Goal: Task Accomplishment & Management: Manage account settings

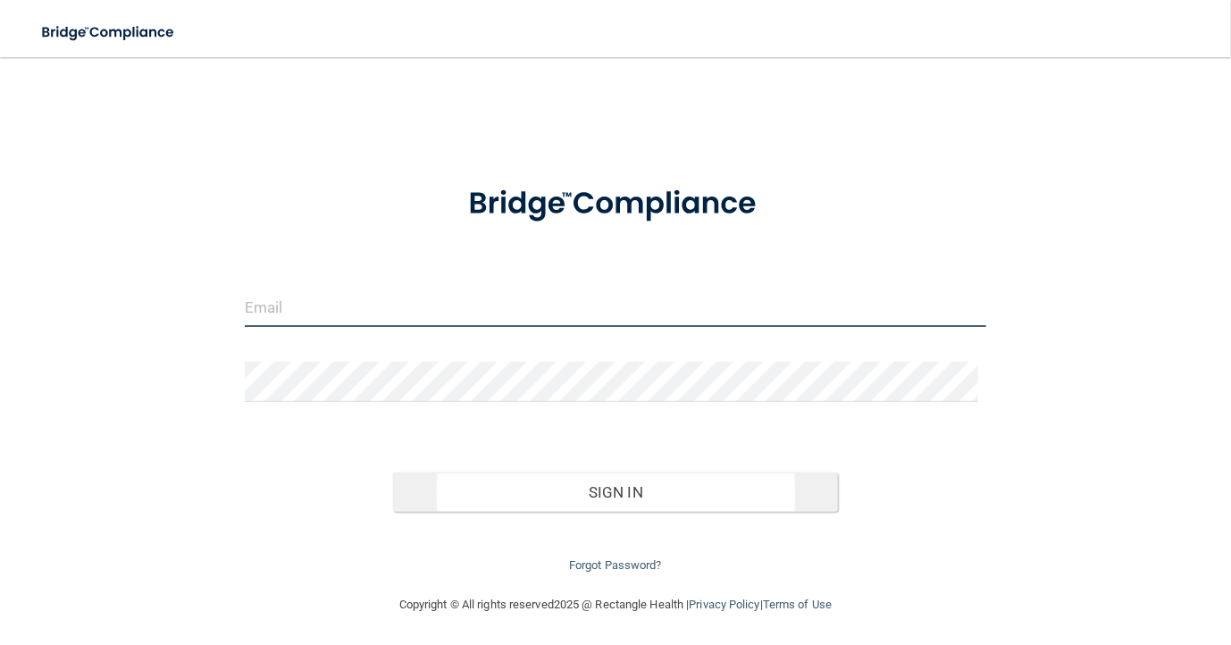
type input "sarah@movahedoms.com"
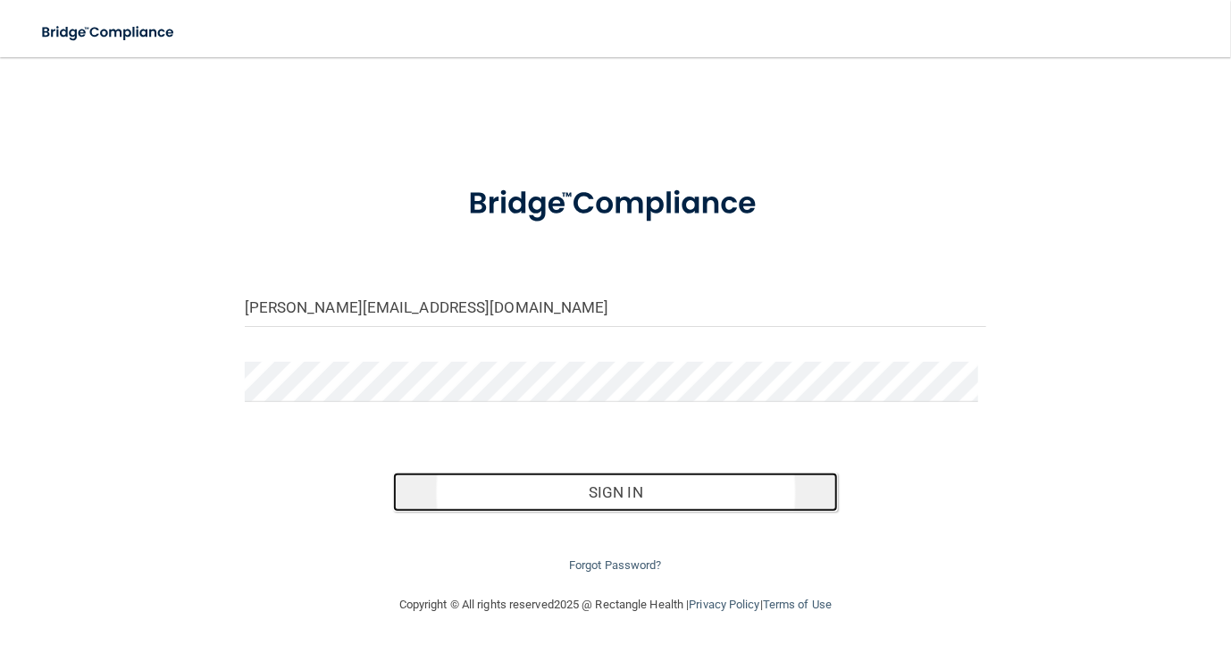
click at [645, 494] on button "Sign In" at bounding box center [615, 491] width 445 height 39
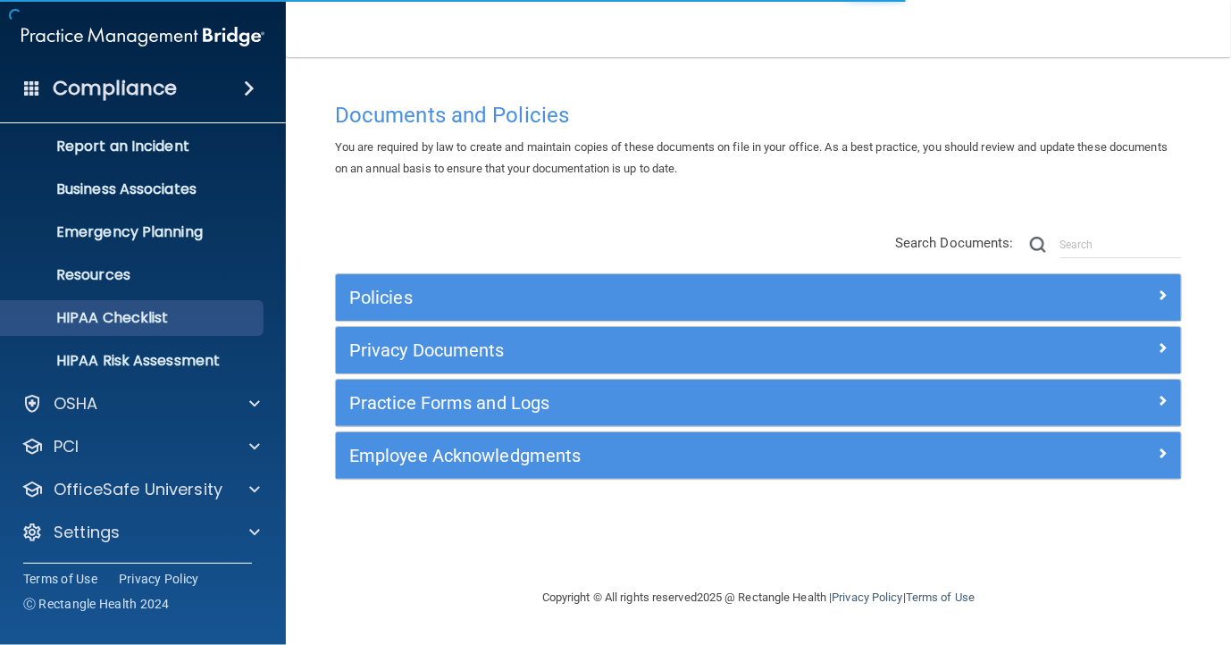
scroll to position [96, 0]
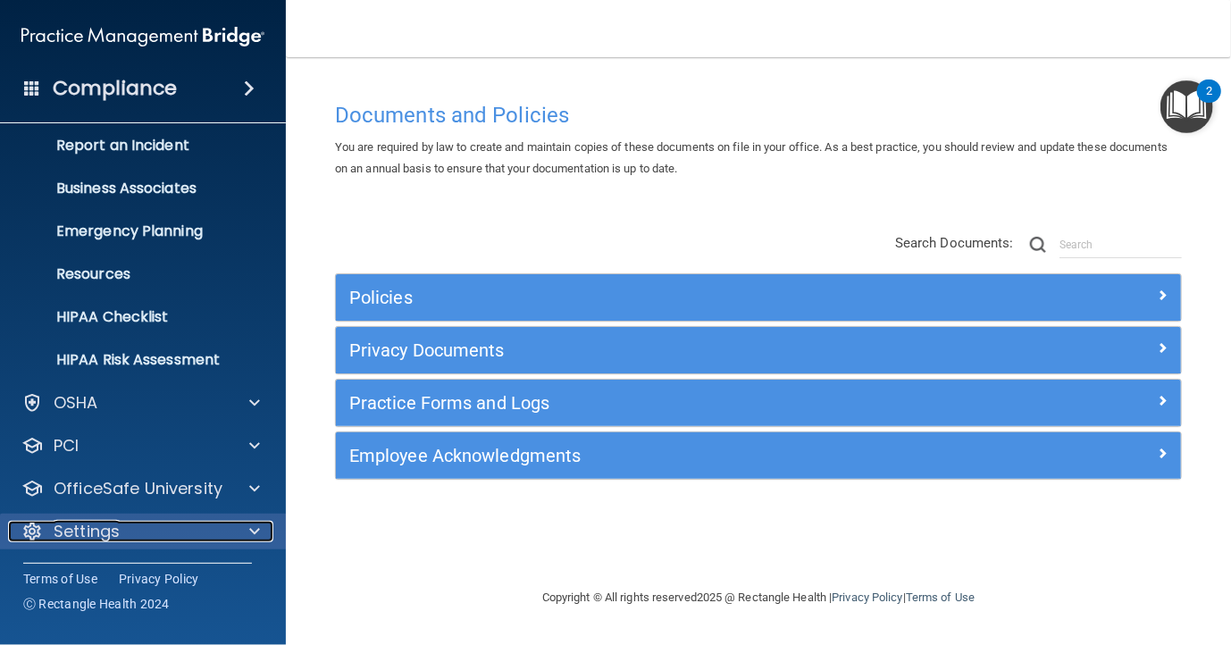
click at [249, 532] on span at bounding box center [254, 531] width 11 height 21
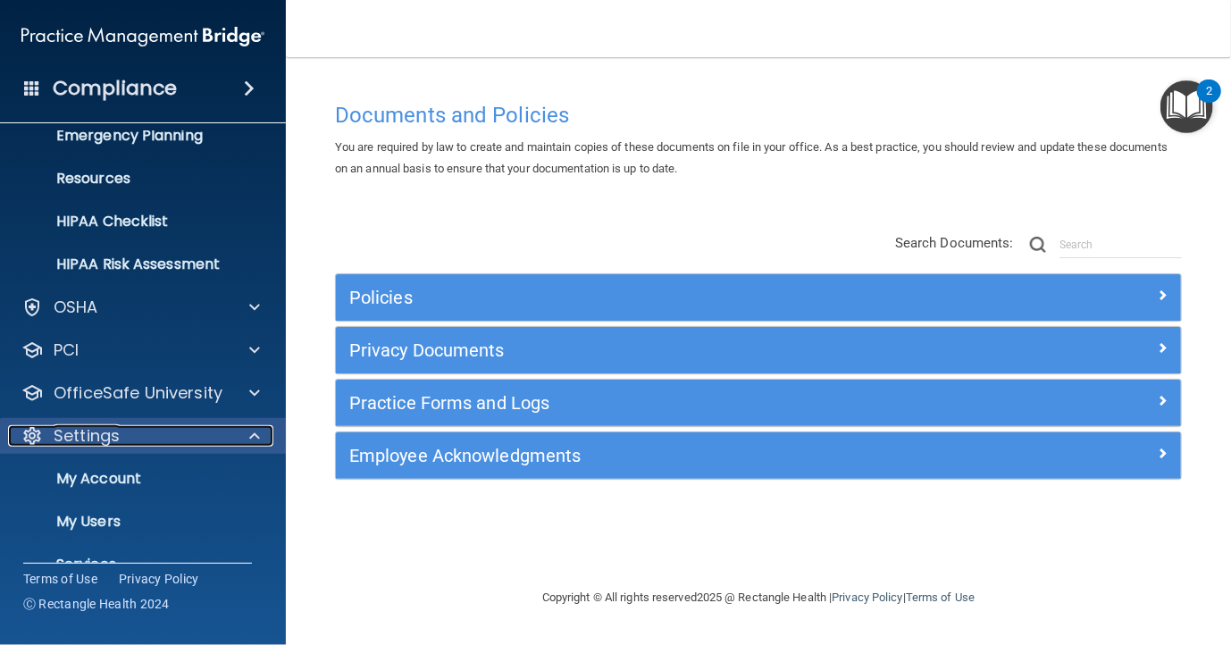
scroll to position [267, 0]
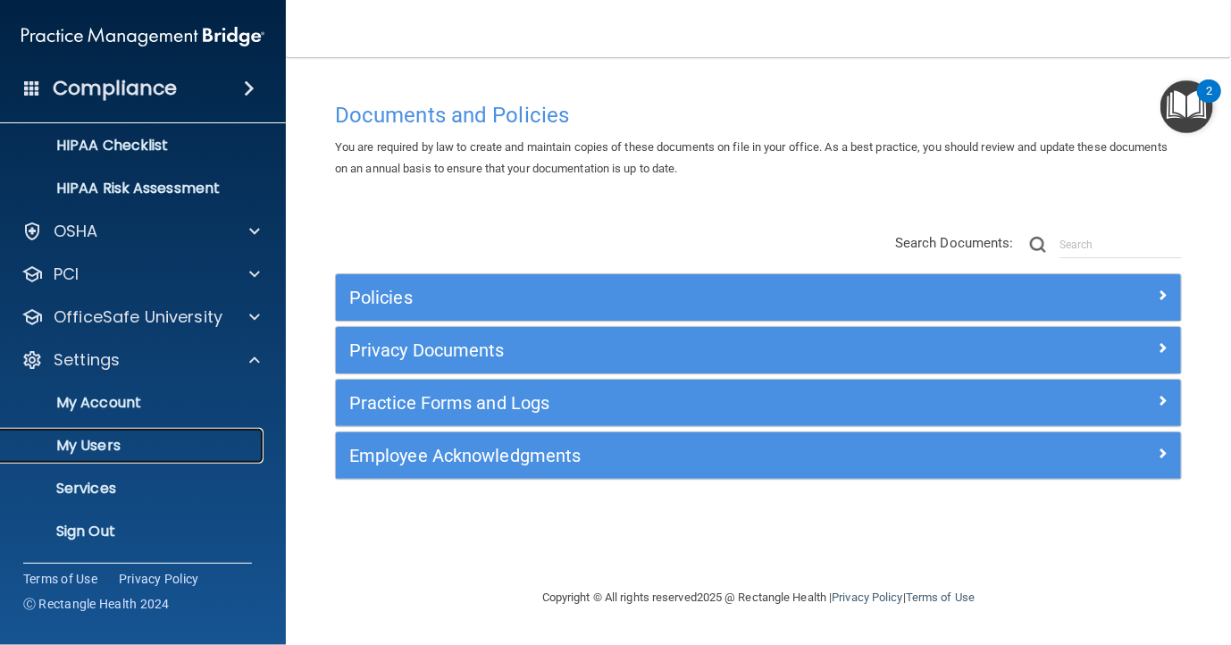
click at [128, 451] on p "My Users" at bounding box center [134, 446] width 244 height 18
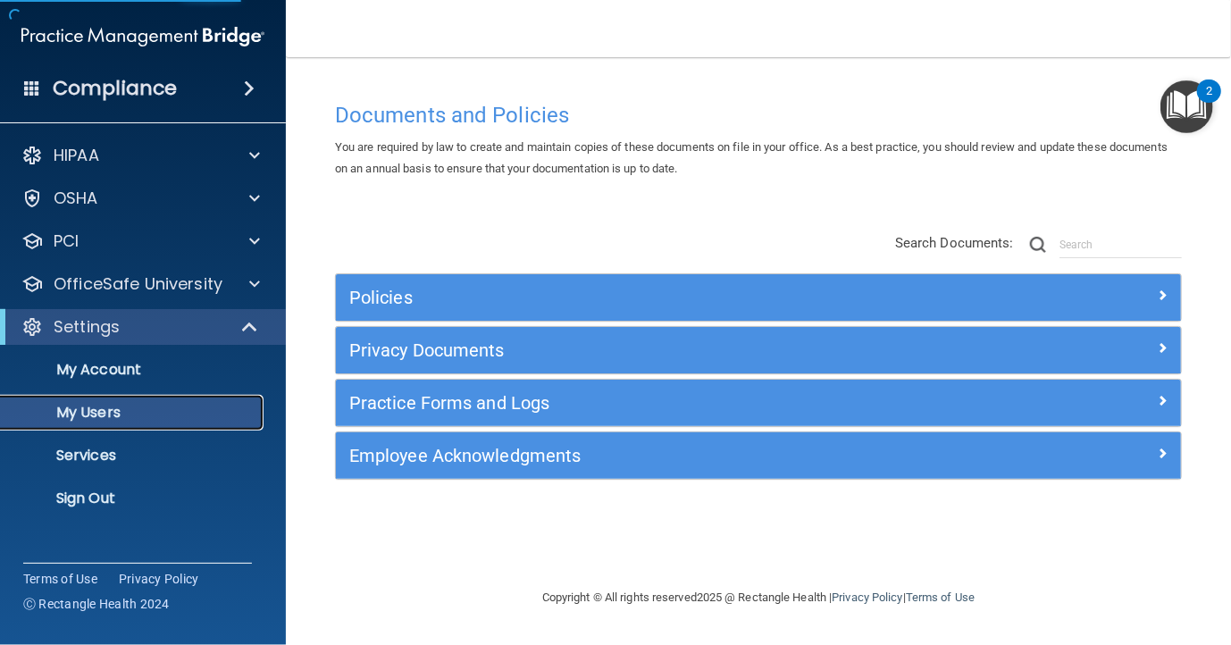
click at [166, 413] on p "My Users" at bounding box center [134, 413] width 244 height 18
select select "20"
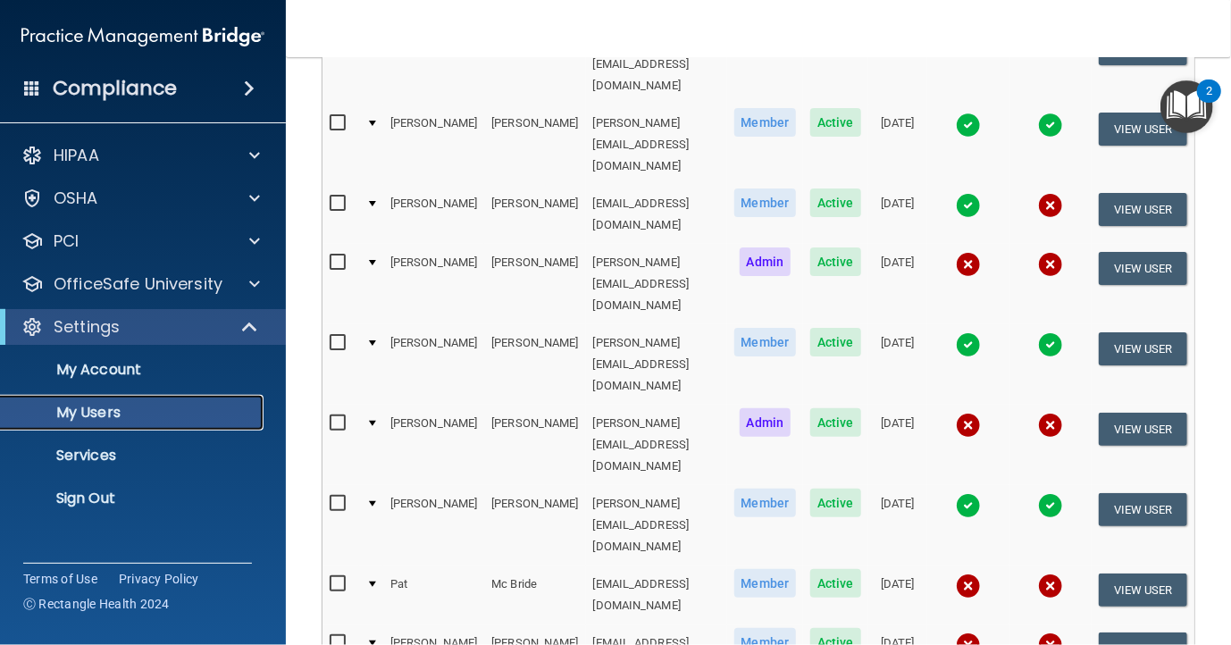
scroll to position [536, 0]
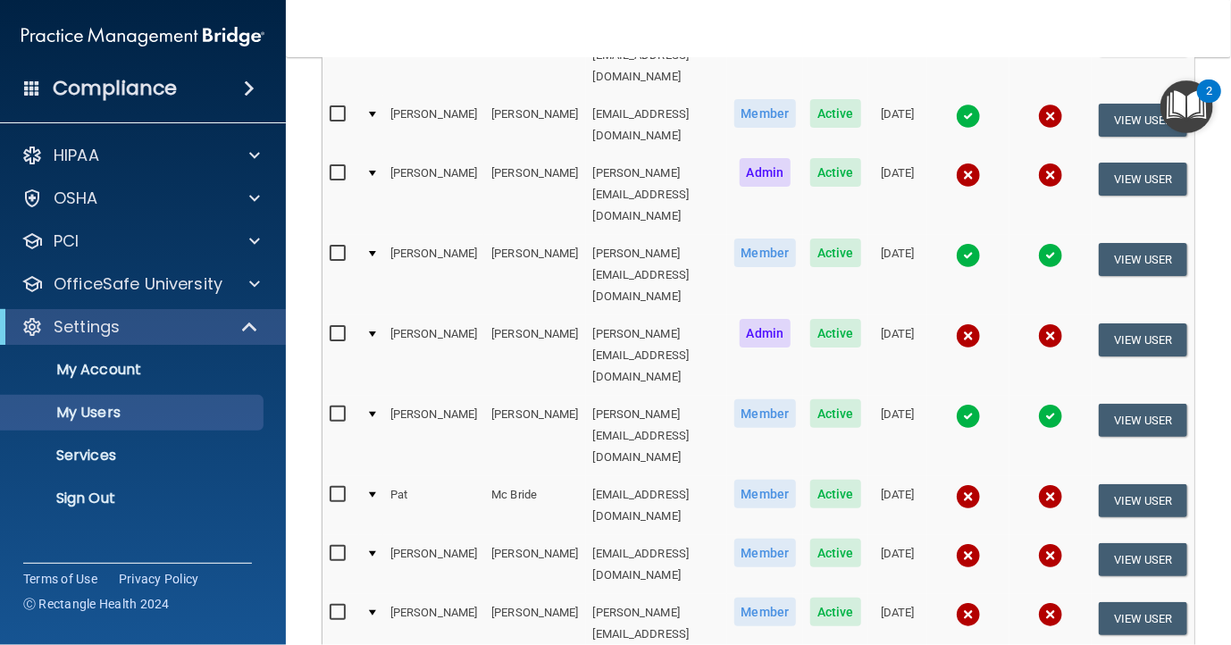
checkbox input "false"
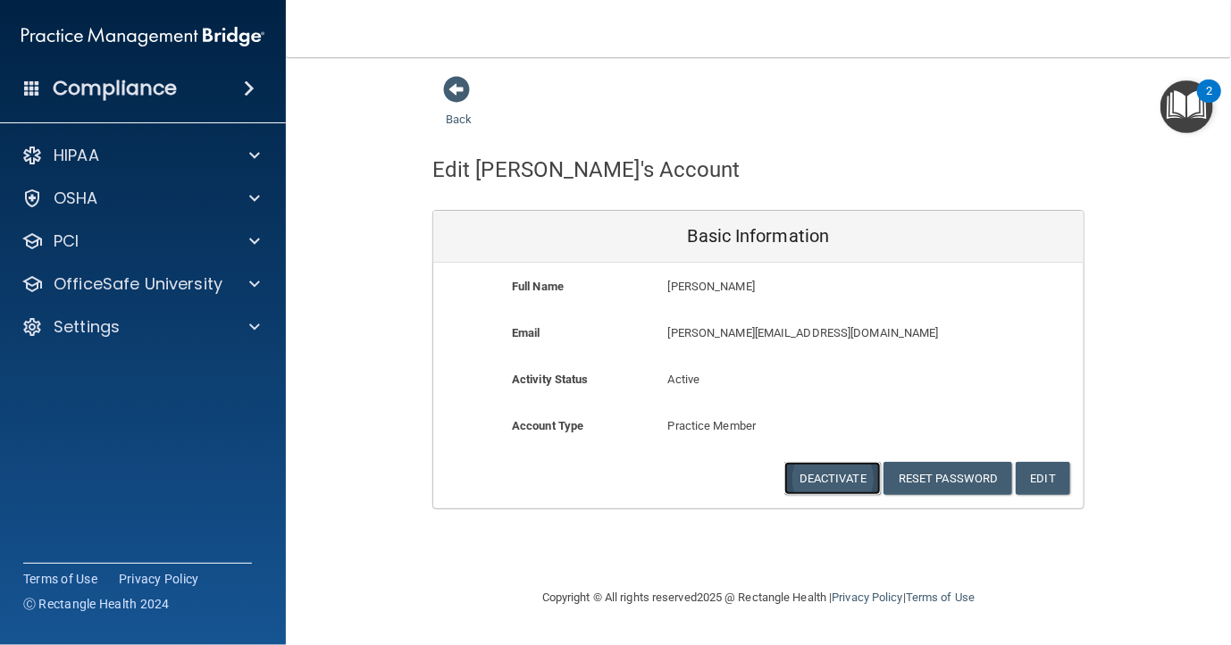
click at [847, 476] on button "Deactivate" at bounding box center [832, 478] width 96 height 33
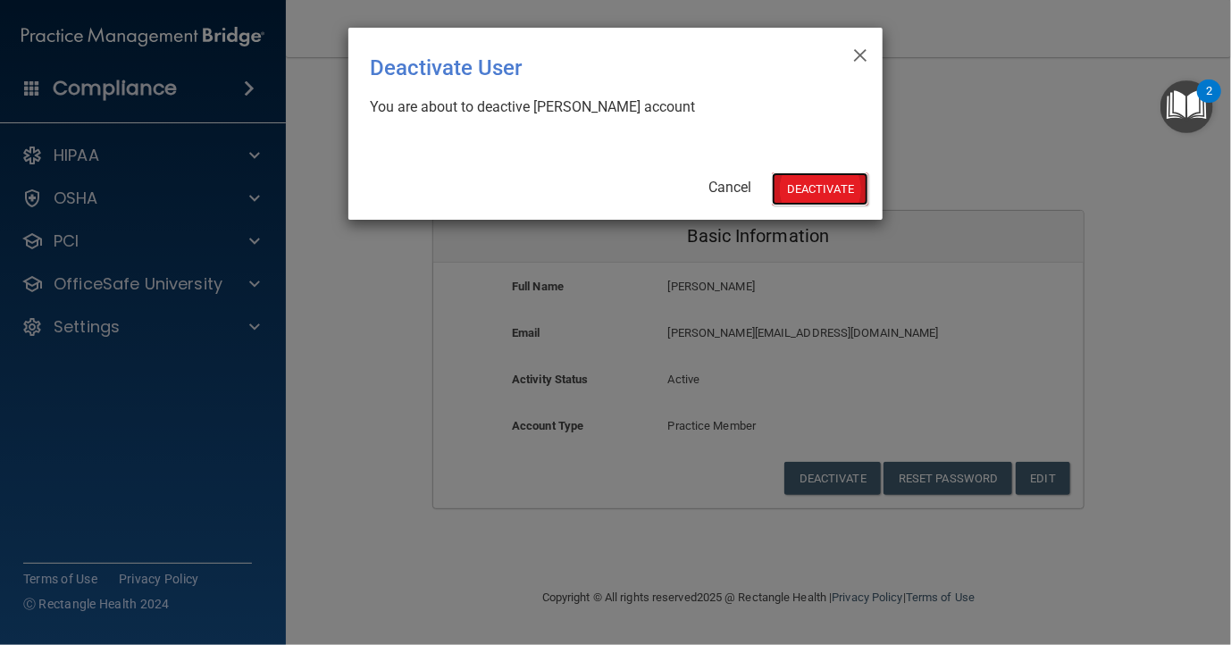
click at [819, 191] on button "Deactivate" at bounding box center [820, 188] width 96 height 33
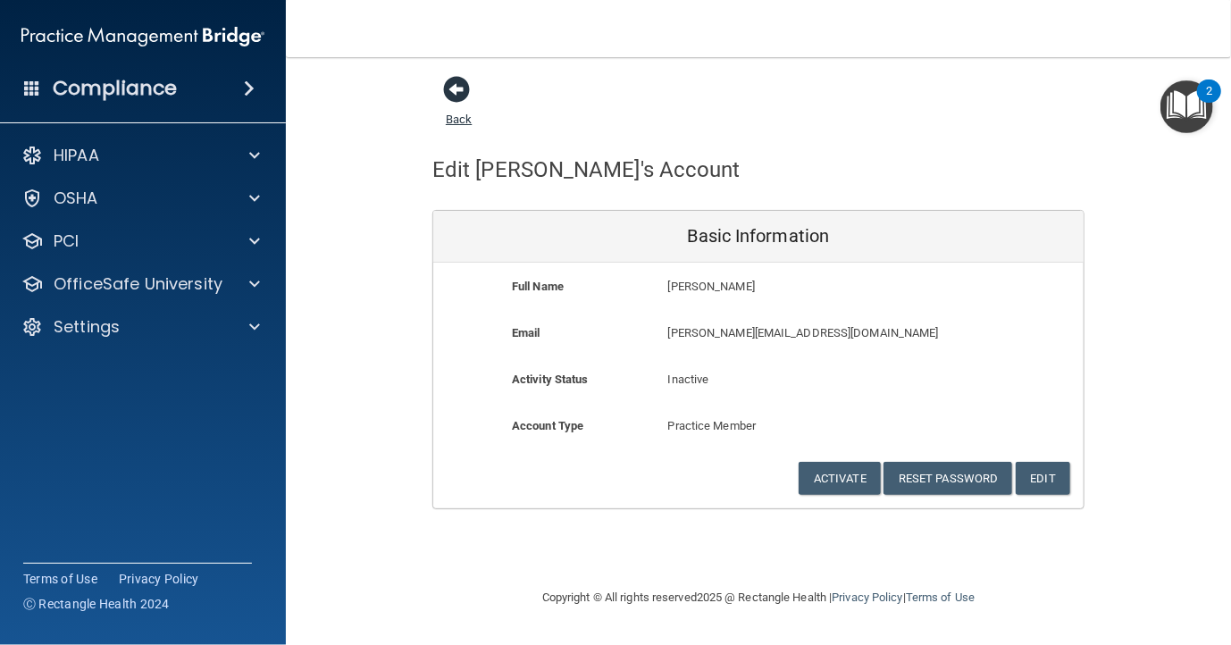
click at [457, 92] on span at bounding box center [456, 89] width 27 height 27
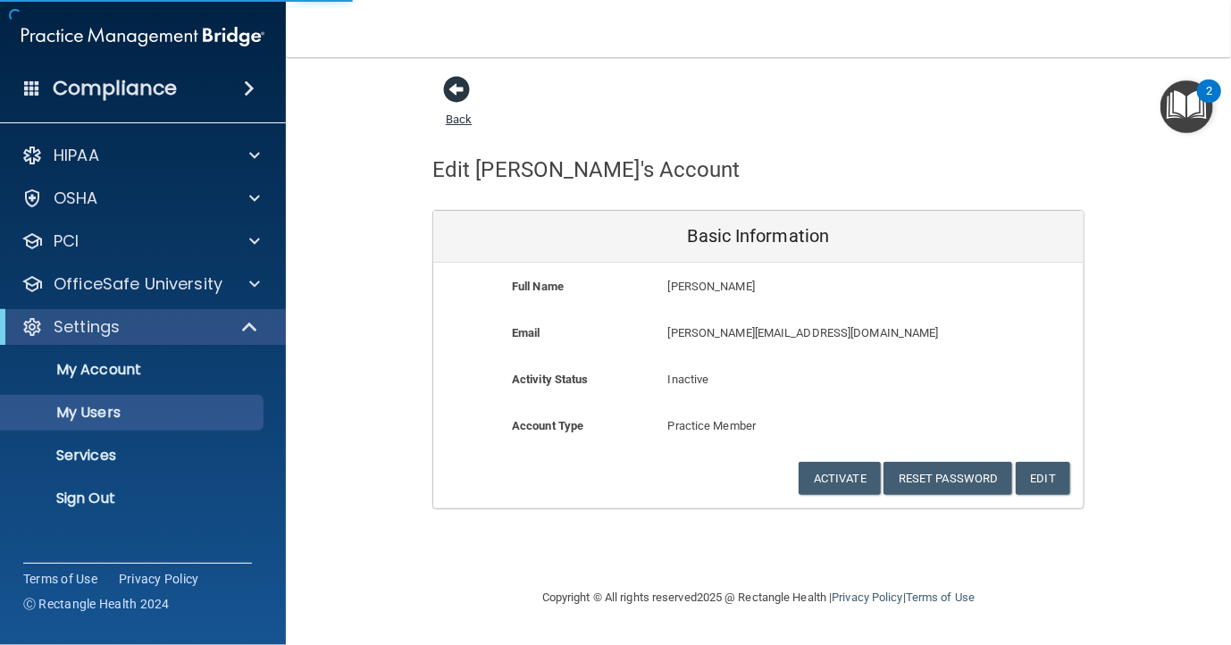
select select "20"
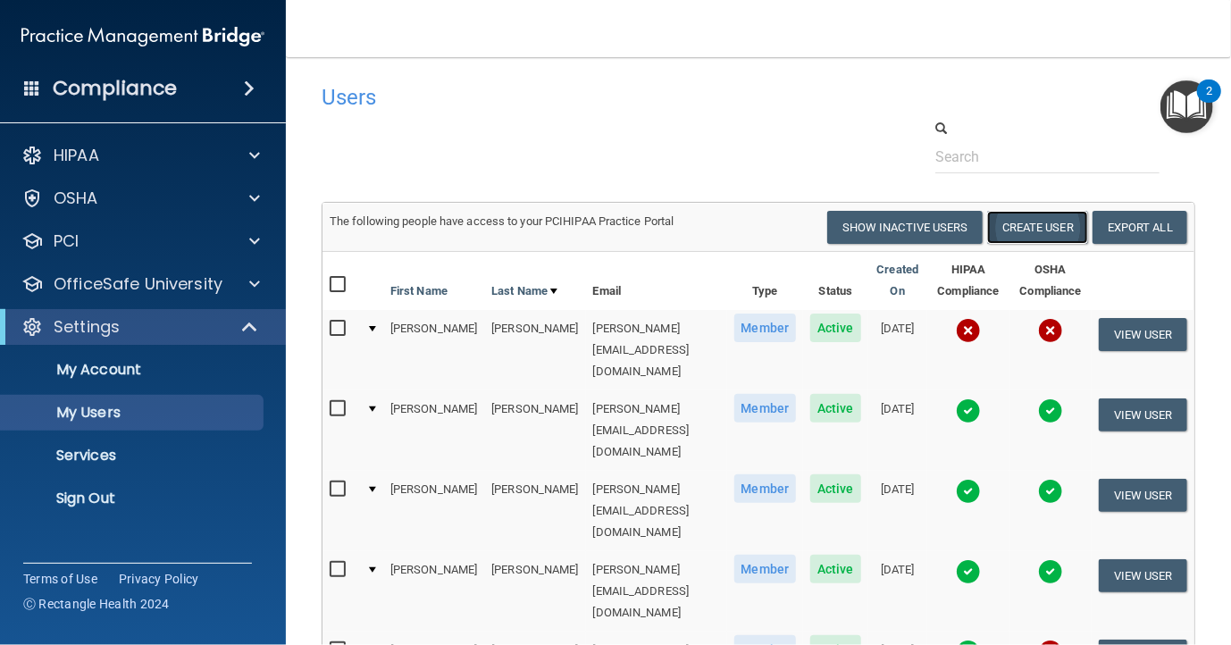
click at [1032, 222] on button "Create User" at bounding box center [1037, 227] width 101 height 33
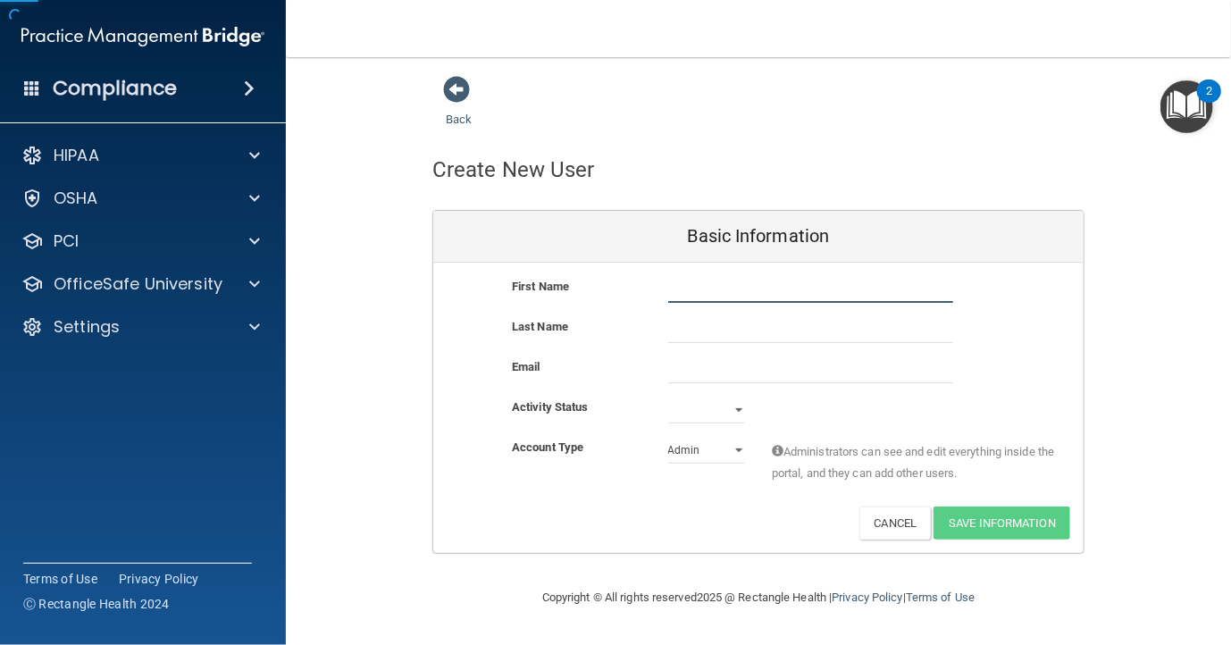
click at [743, 289] on input "text" at bounding box center [810, 289] width 285 height 27
type input "Ryan"
type input "Herweck"
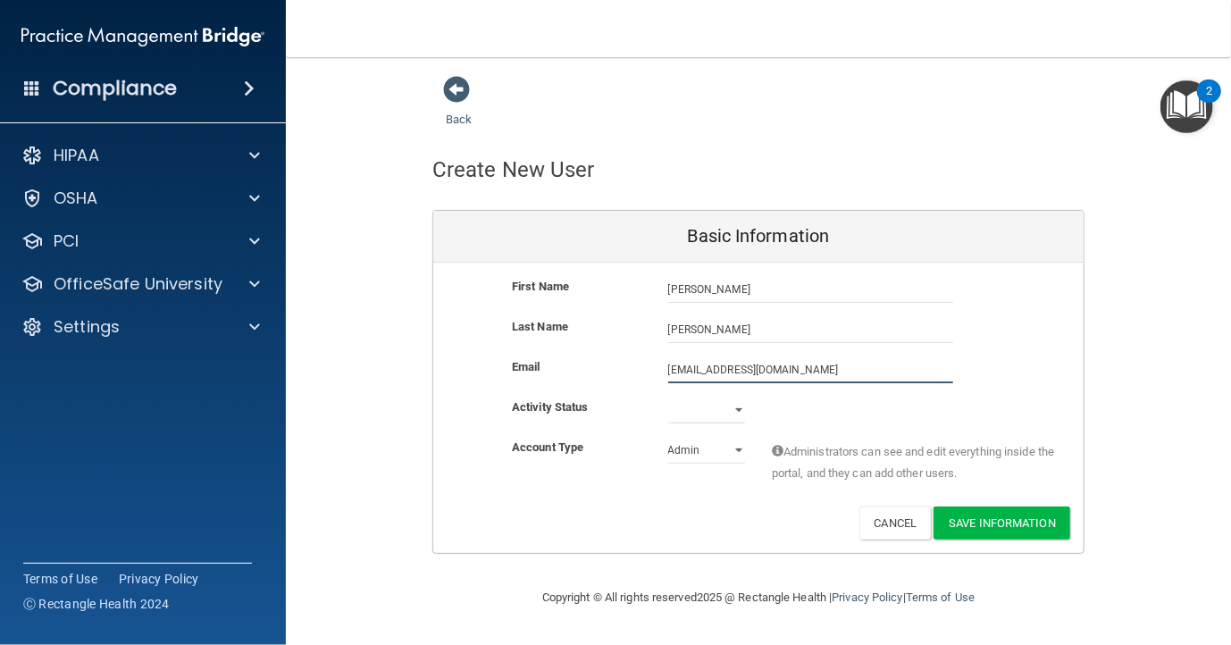
type input "rherweck@movahedoms.com"
click at [740, 412] on select "Active Inactive" at bounding box center [706, 410] width 77 height 27
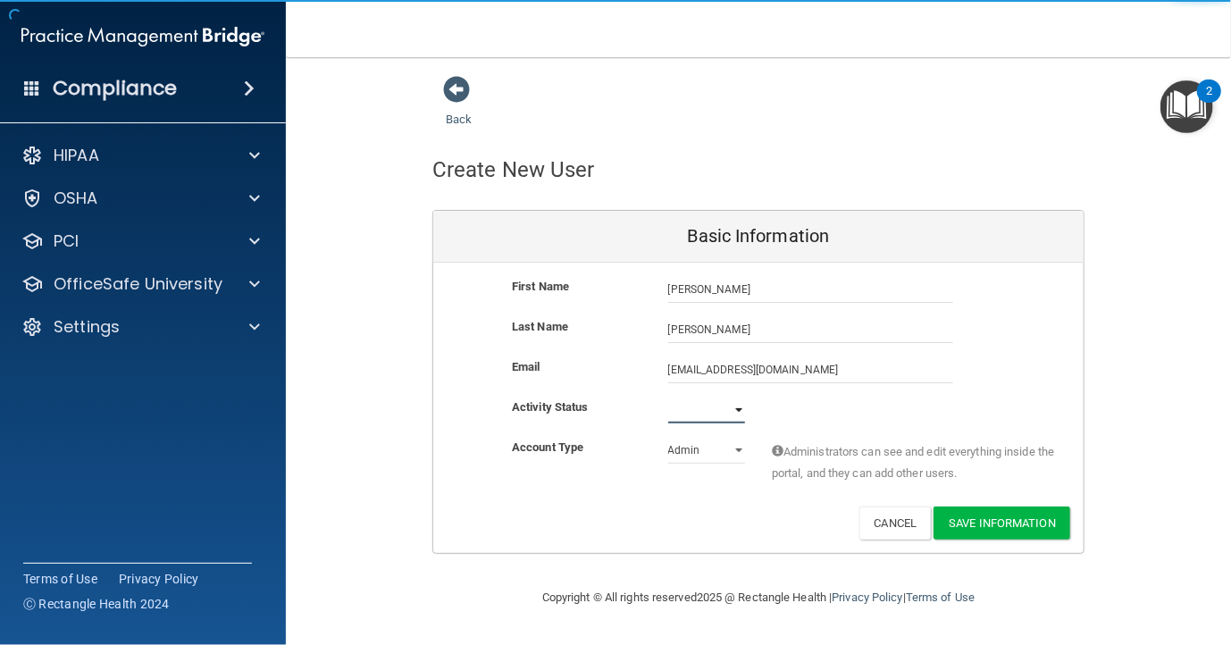
select select "active"
click at [668, 397] on select "Active Inactive" at bounding box center [706, 410] width 77 height 27
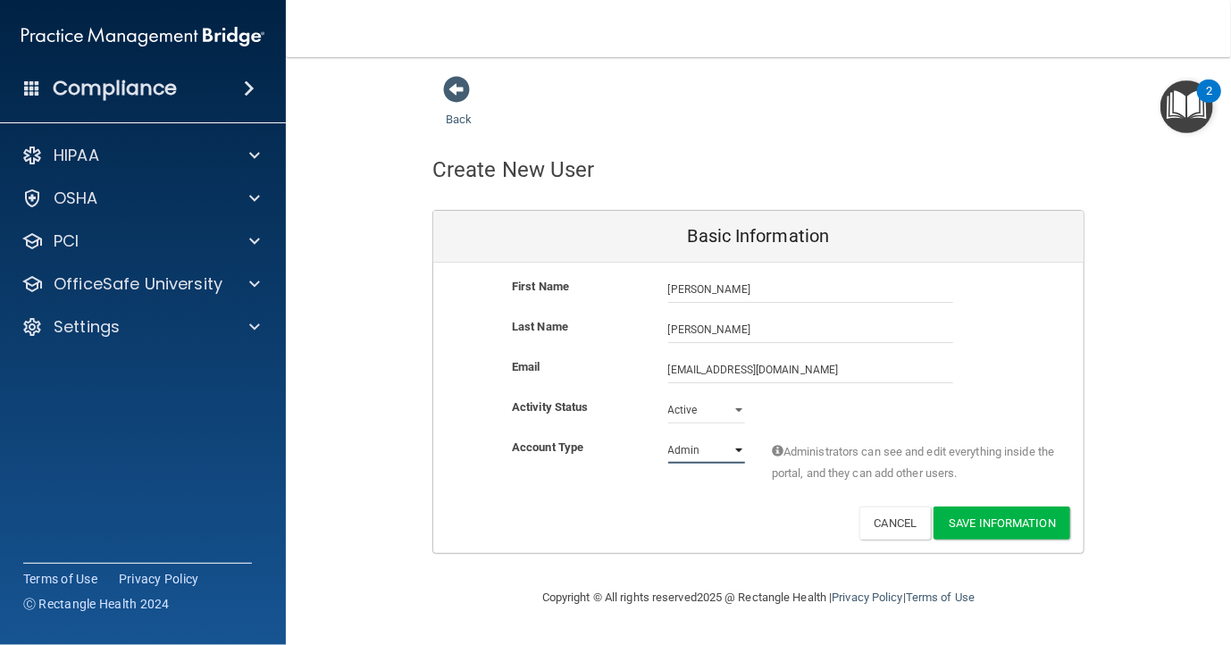
click at [737, 451] on select "Admin Member" at bounding box center [706, 450] width 77 height 27
select select "practice_member"
click at [668, 437] on select "Admin Member" at bounding box center [706, 450] width 77 height 27
click at [1018, 527] on button "Save Information" at bounding box center [1001, 522] width 137 height 33
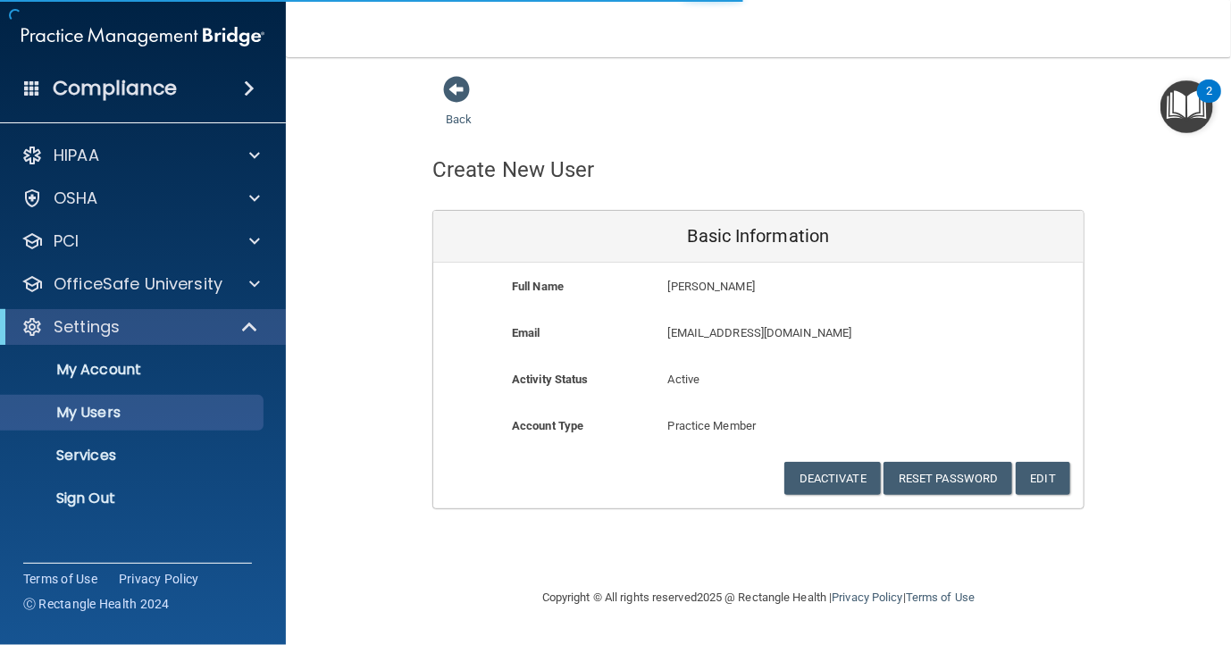
select select "20"
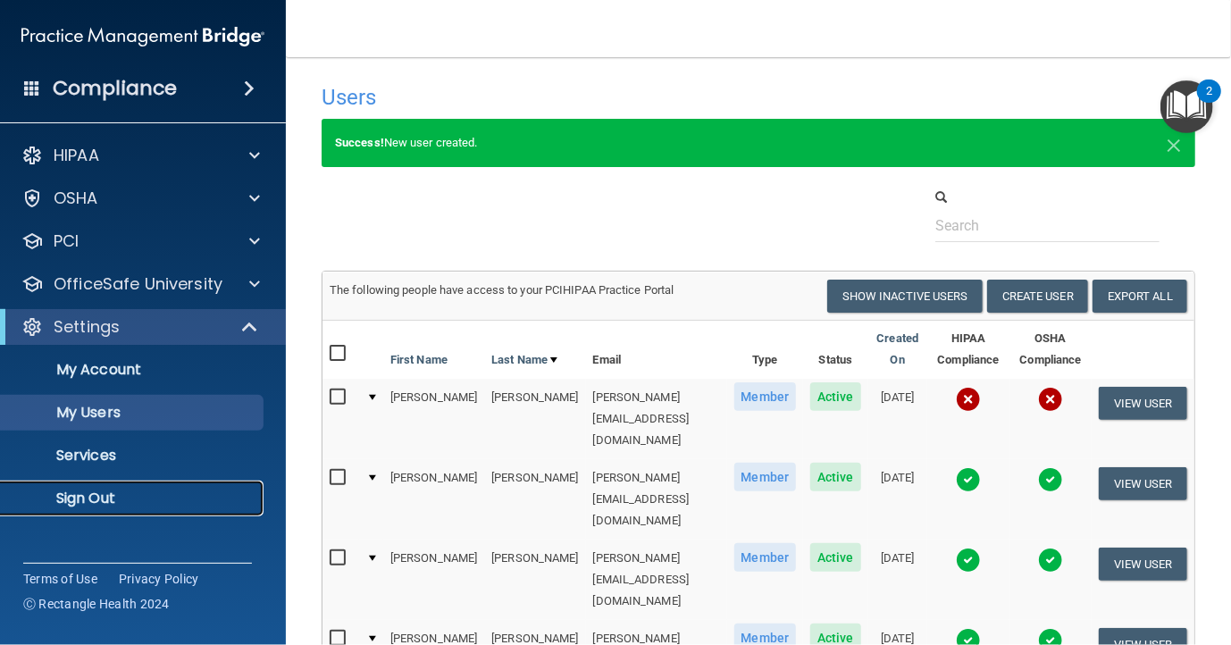
click at [86, 489] on p "Sign Out" at bounding box center [134, 498] width 244 height 18
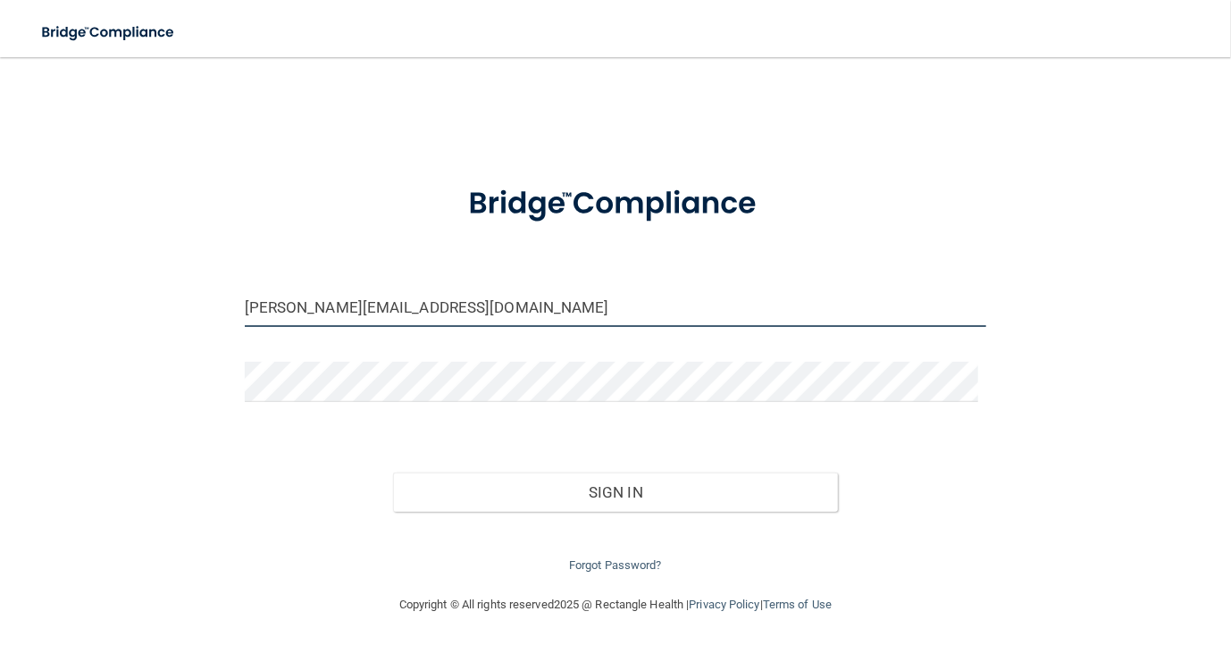
click at [461, 295] on input "sarah@movahedoms.com" at bounding box center [616, 307] width 742 height 40
type input "[EMAIL_ADDRESS][DOMAIN_NAME]"
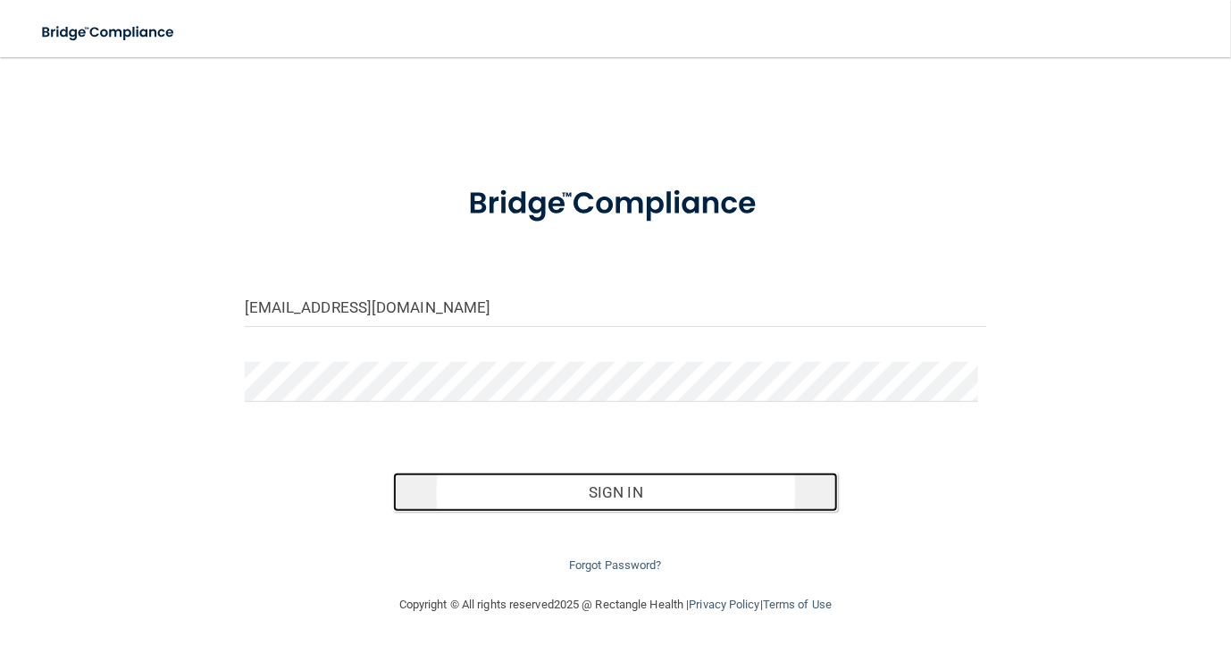
click at [587, 488] on button "Sign In" at bounding box center [615, 491] width 445 height 39
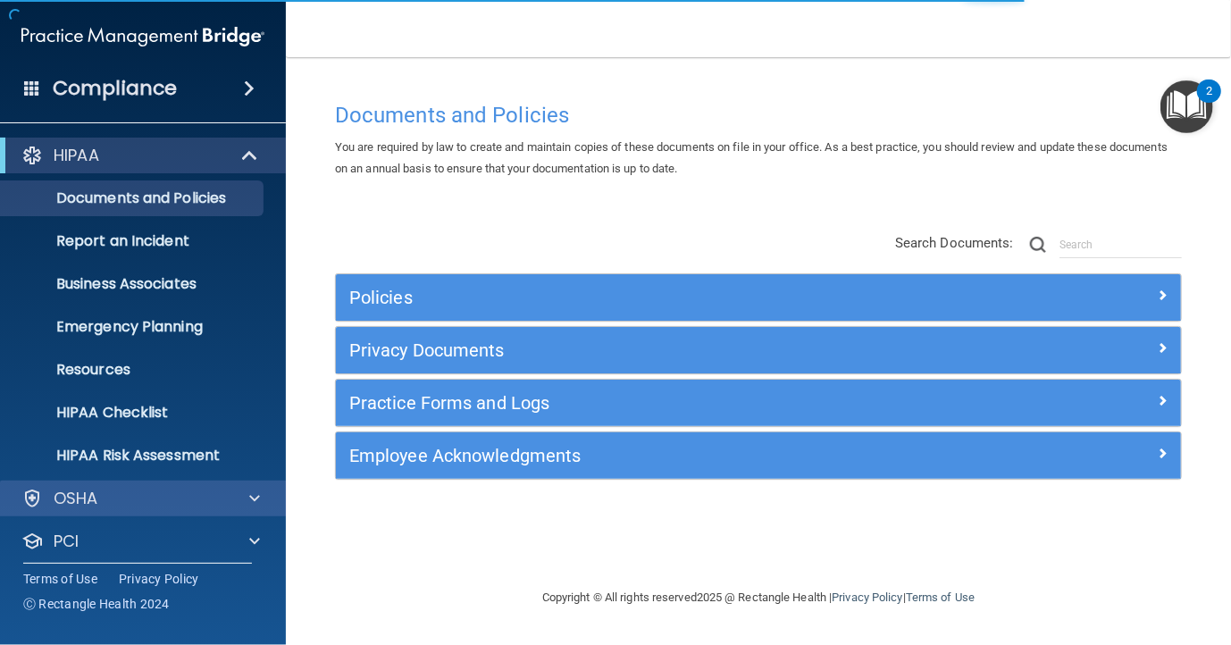
scroll to position [96, 0]
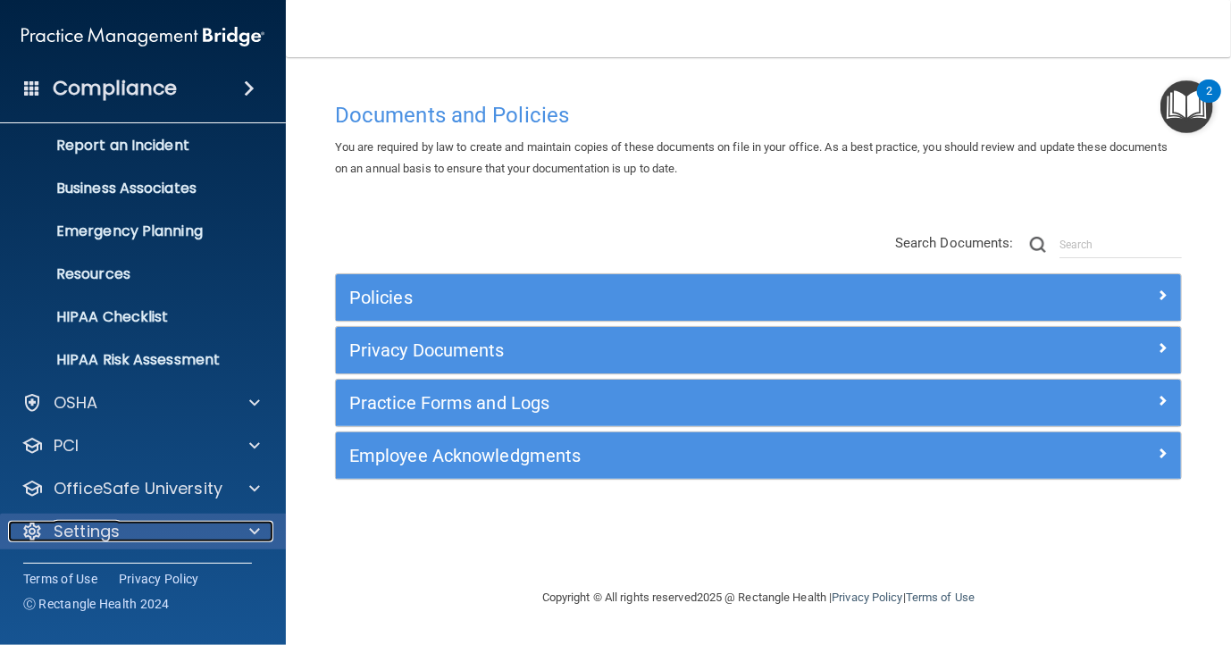
click at [143, 533] on div "Settings" at bounding box center [119, 531] width 222 height 21
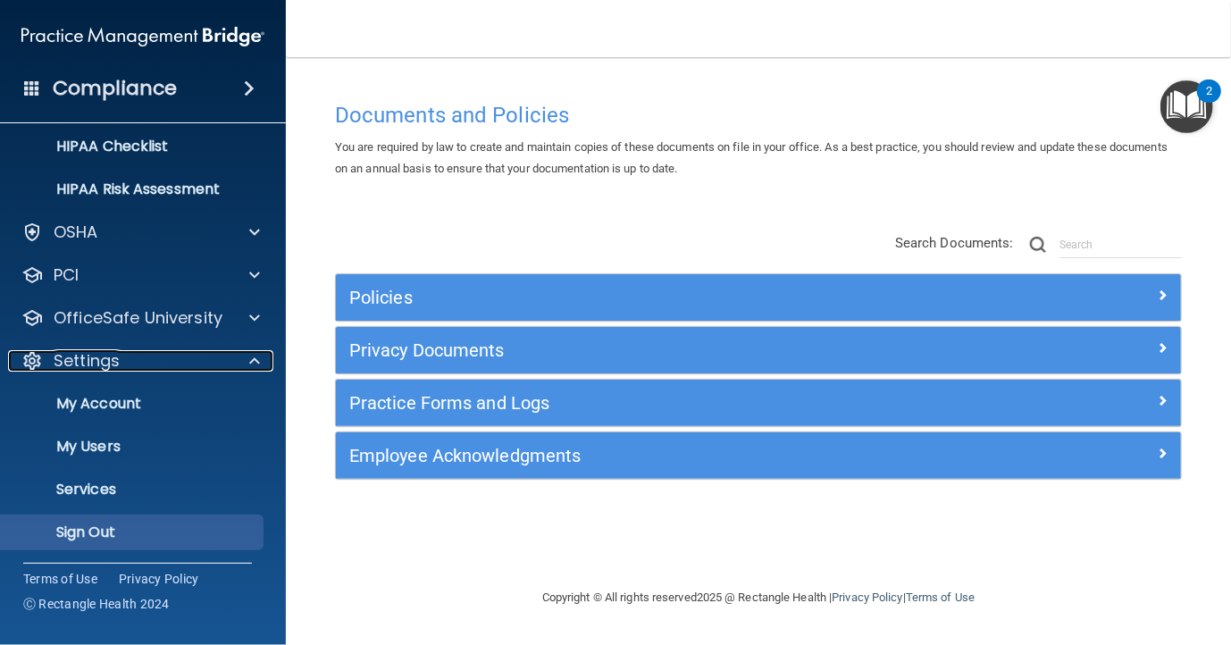
scroll to position [267, 0]
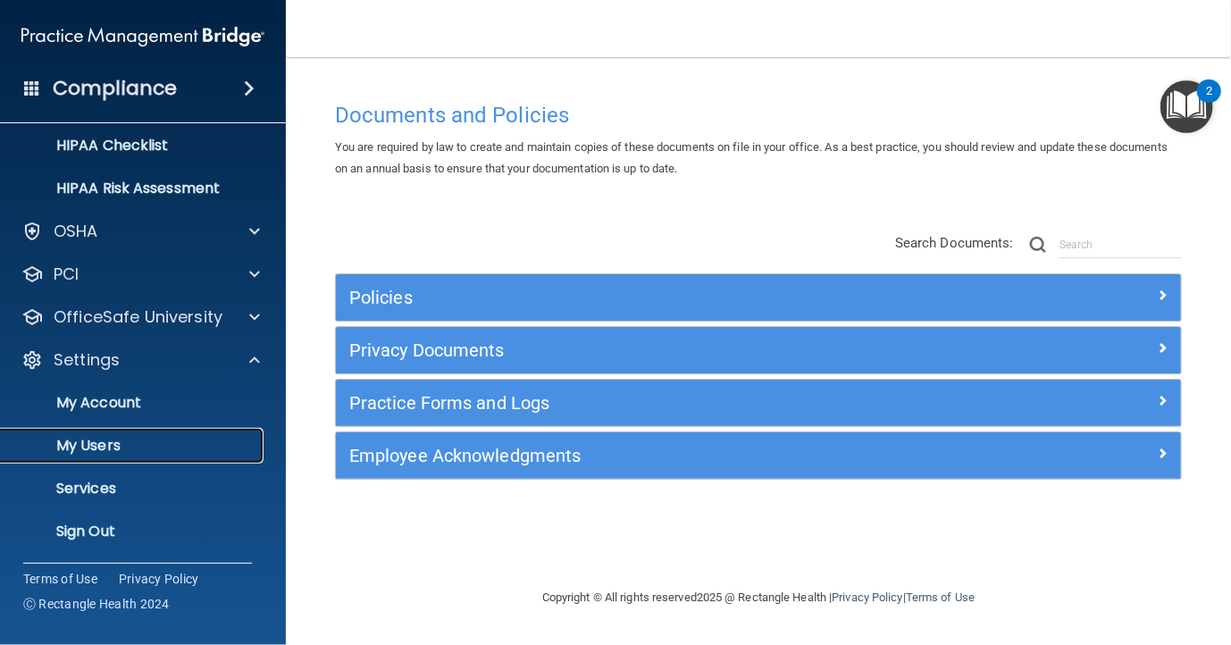
click at [125, 447] on p "My Users" at bounding box center [134, 446] width 244 height 18
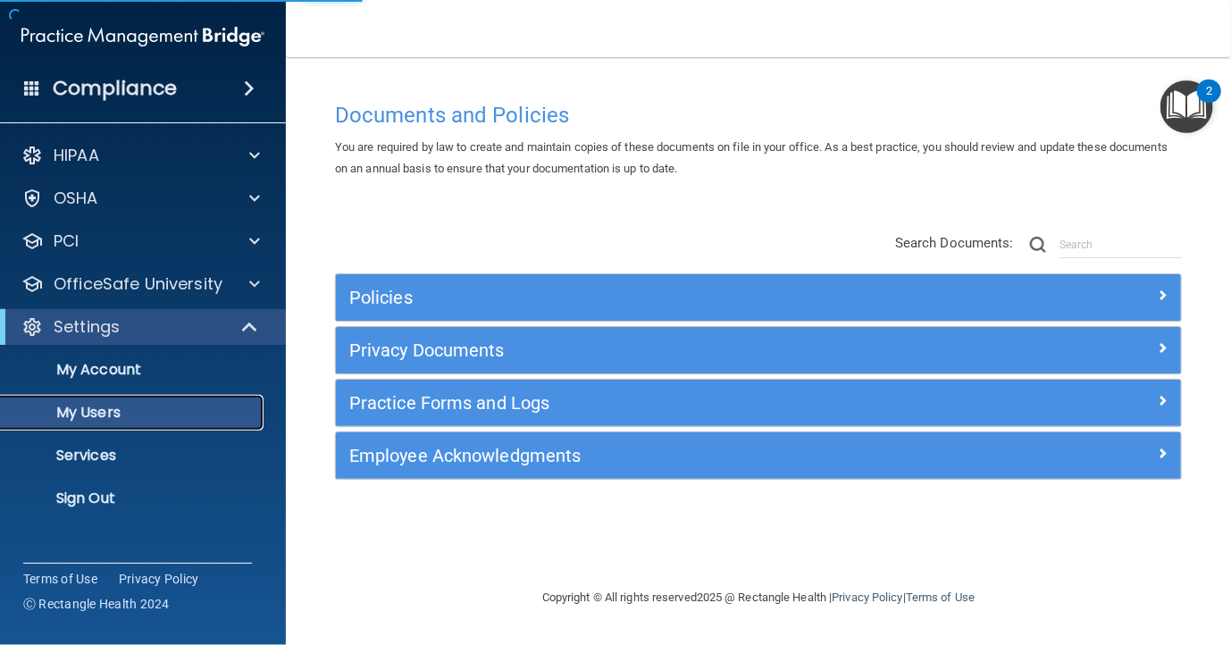
select select "20"
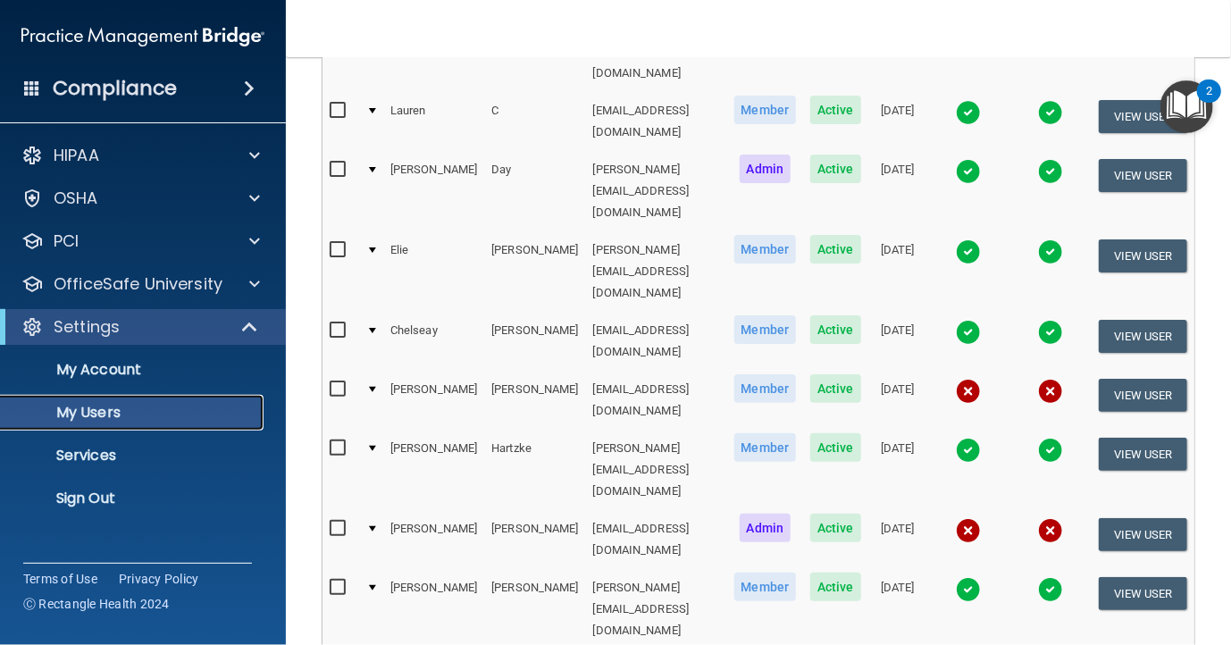
scroll to position [179, 0]
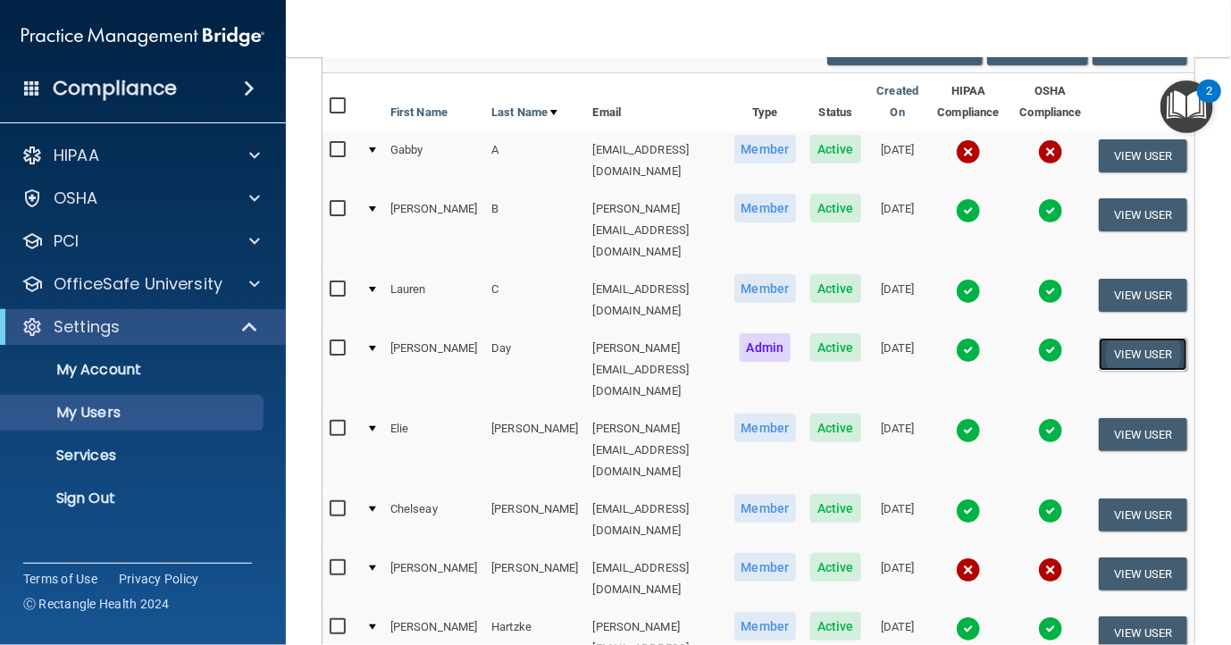
click at [1141, 338] on button "View User" at bounding box center [1143, 354] width 88 height 33
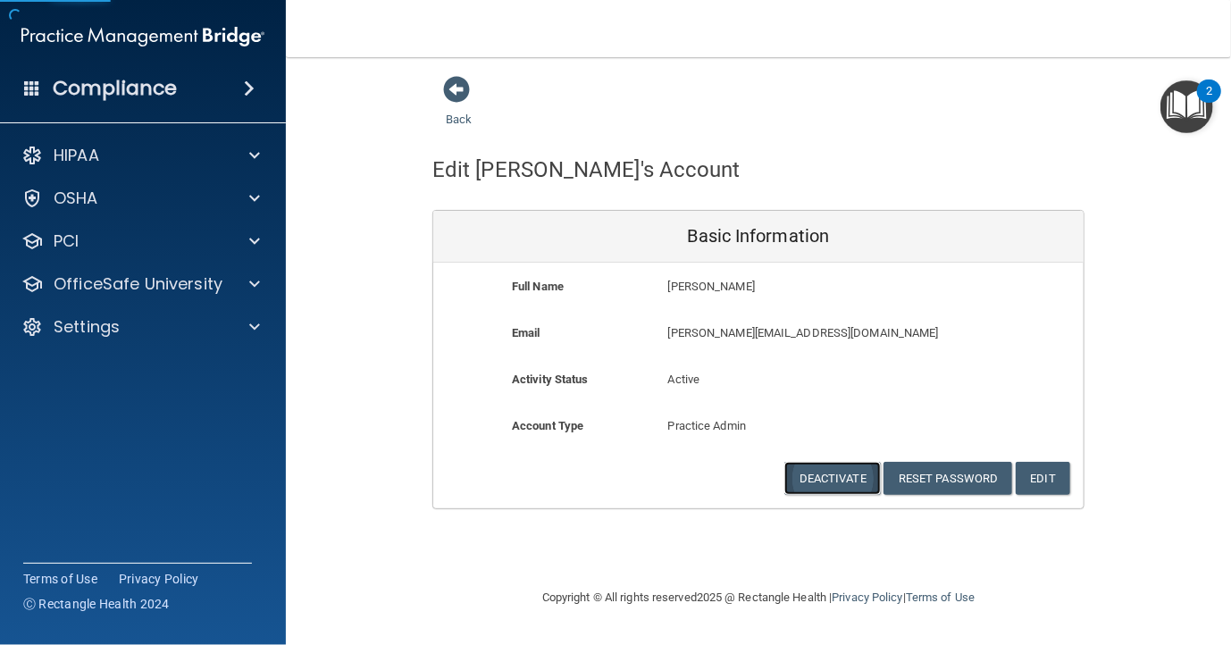
click at [829, 473] on button "Deactivate" at bounding box center [832, 478] width 96 height 33
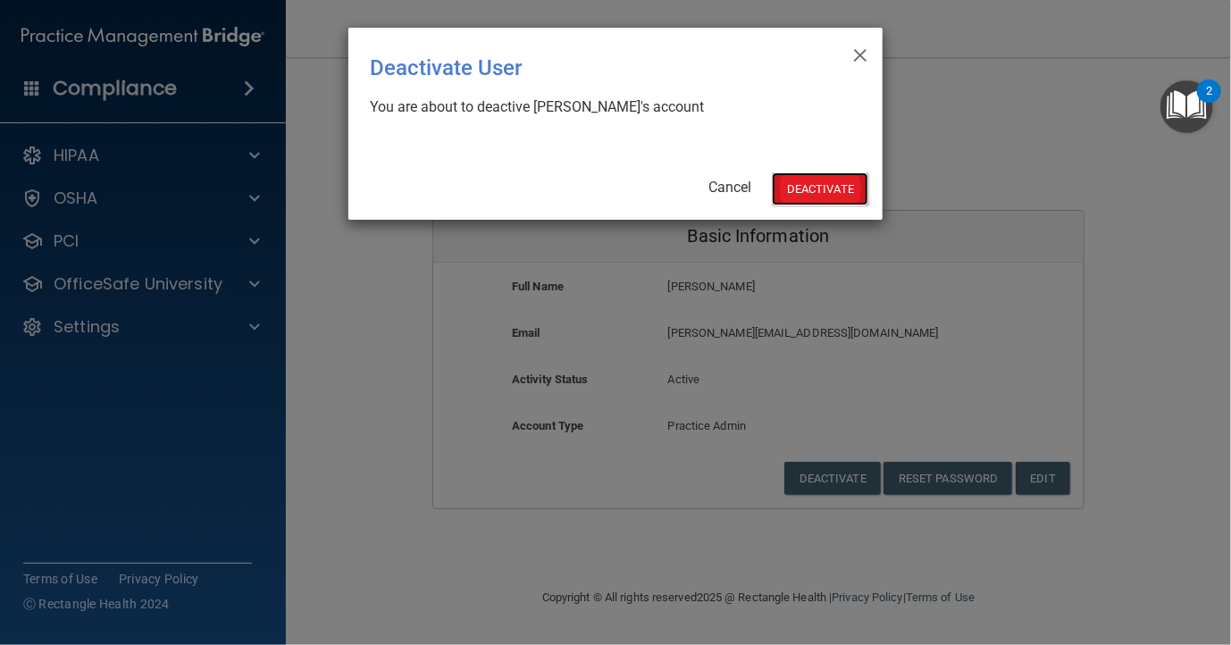
click at [804, 185] on button "Deactivate" at bounding box center [820, 188] width 96 height 33
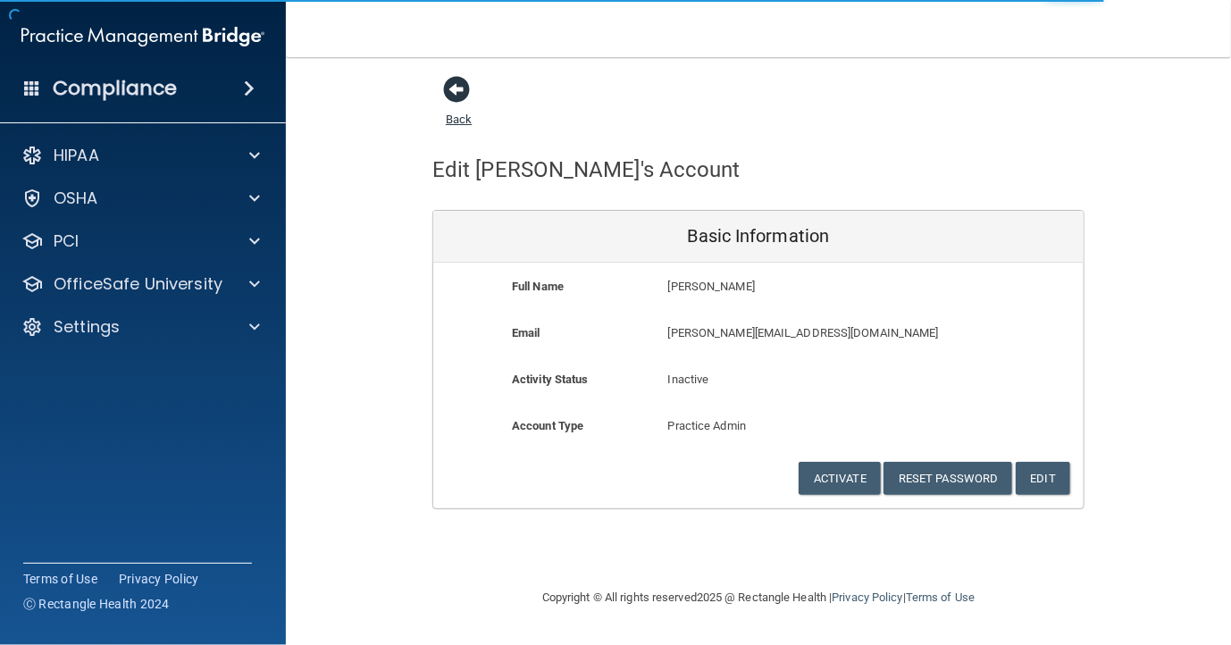
click at [459, 90] on span at bounding box center [456, 89] width 27 height 27
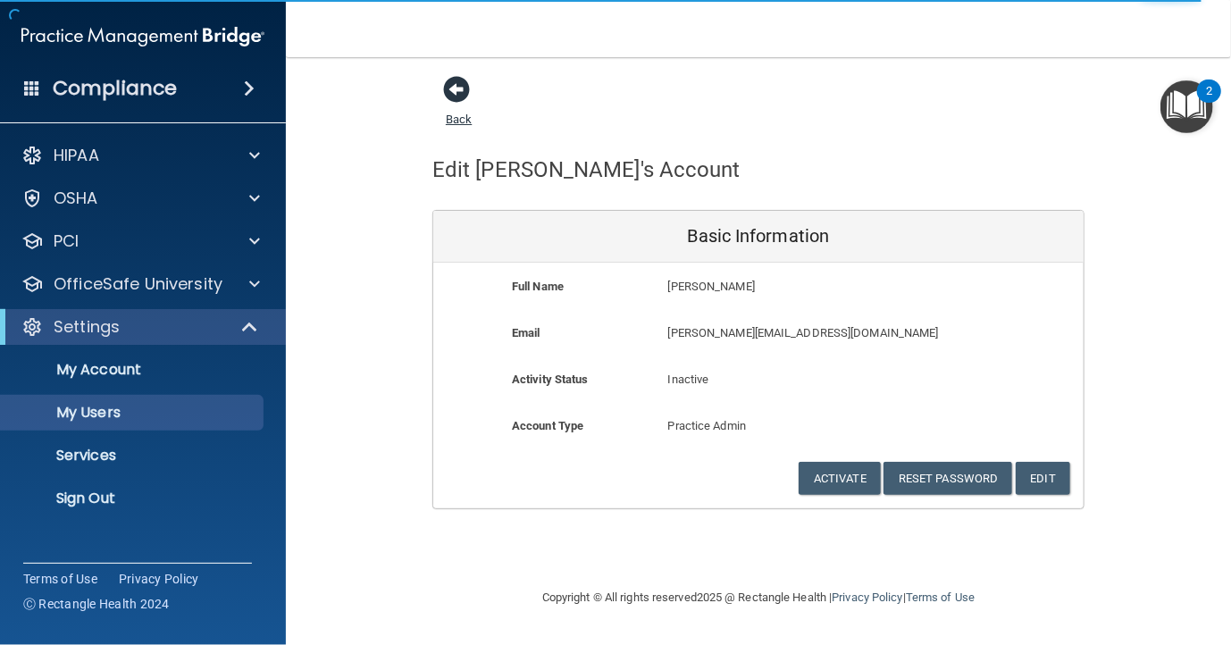
select select "20"
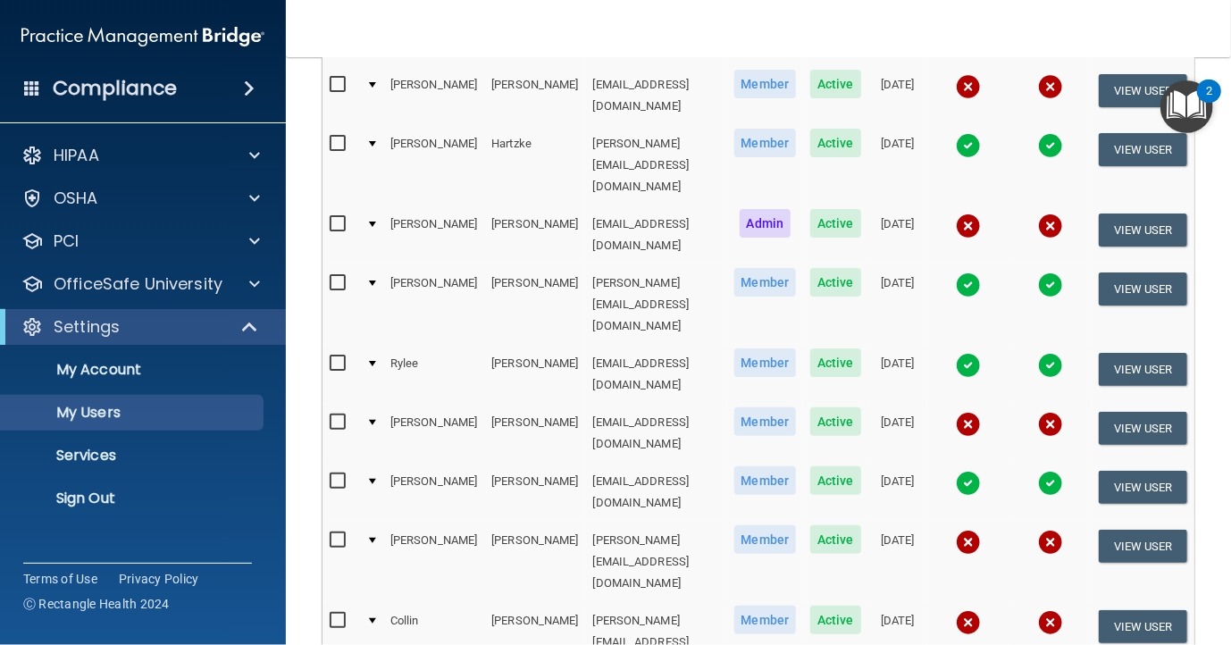
scroll to position [625, 0]
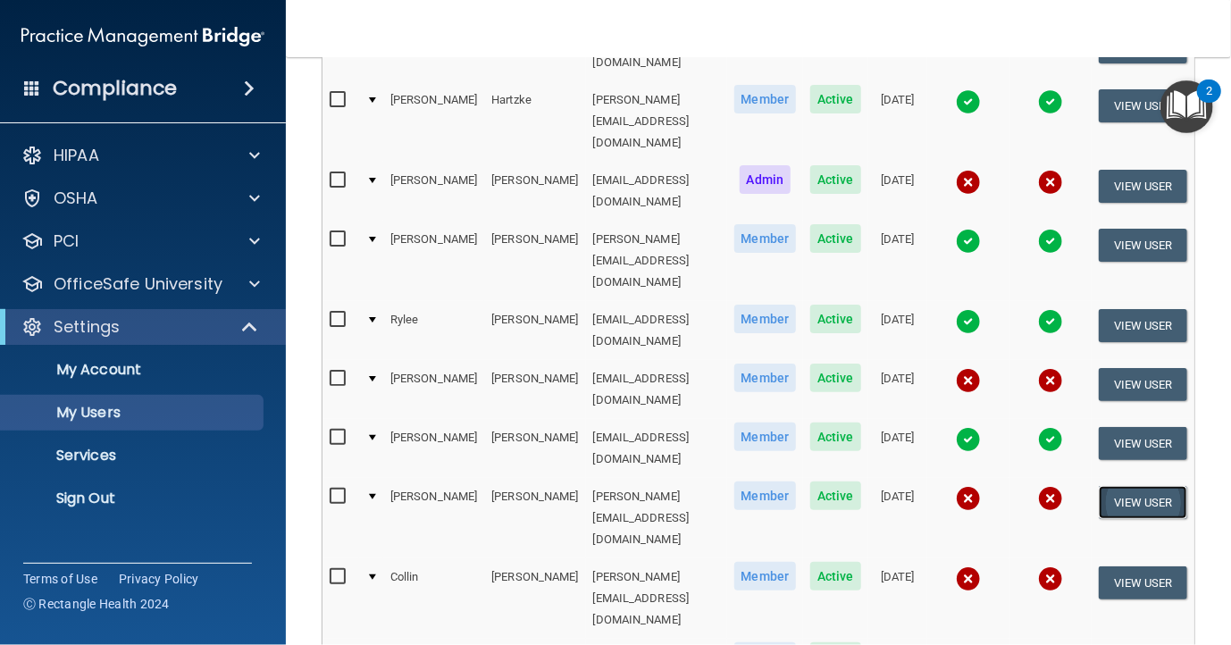
click at [1146, 486] on button "View User" at bounding box center [1143, 502] width 88 height 33
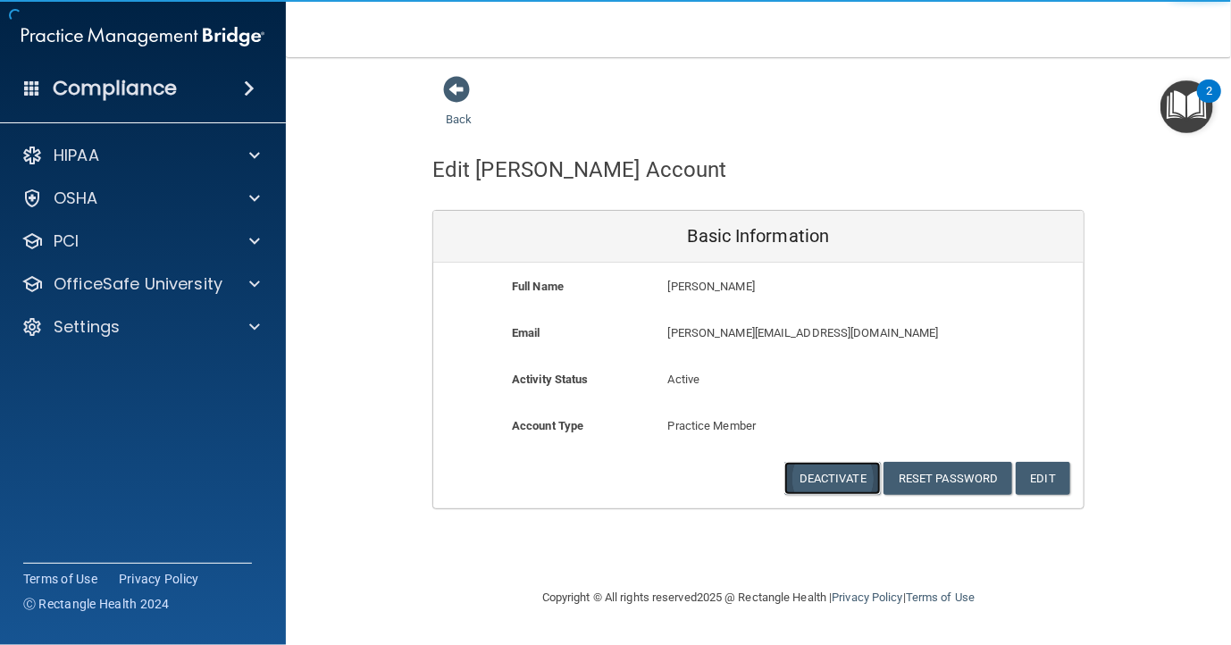
click at [850, 470] on button "Deactivate" at bounding box center [832, 478] width 96 height 33
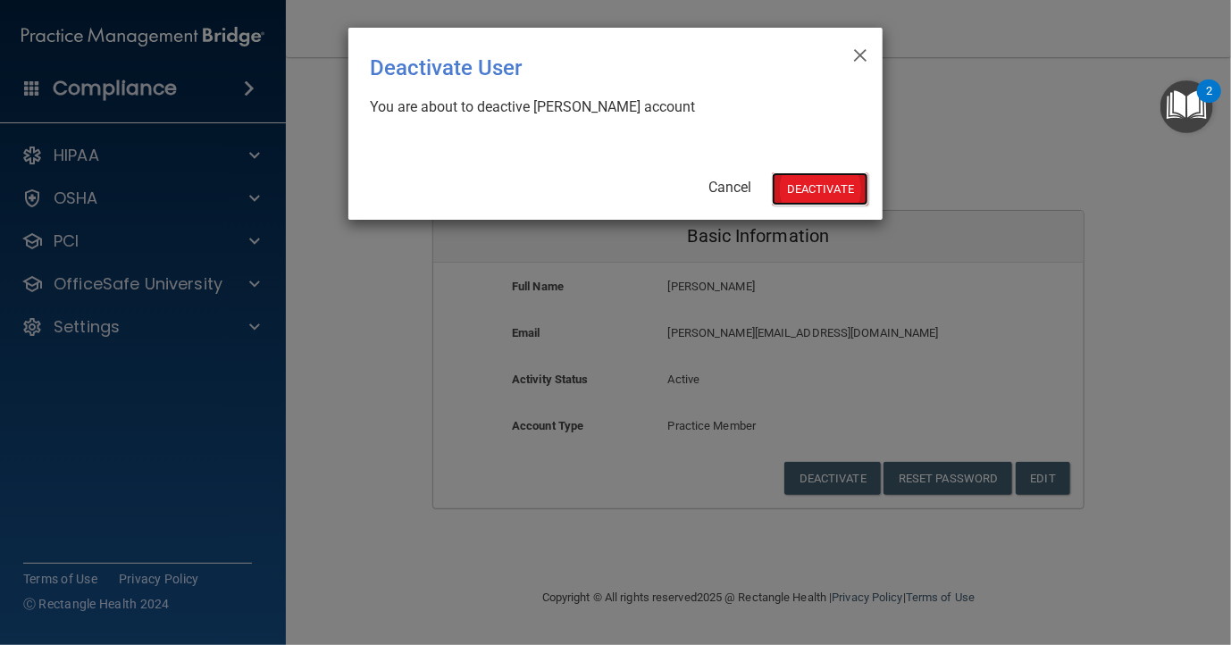
click at [830, 192] on button "Deactivate" at bounding box center [820, 188] width 96 height 33
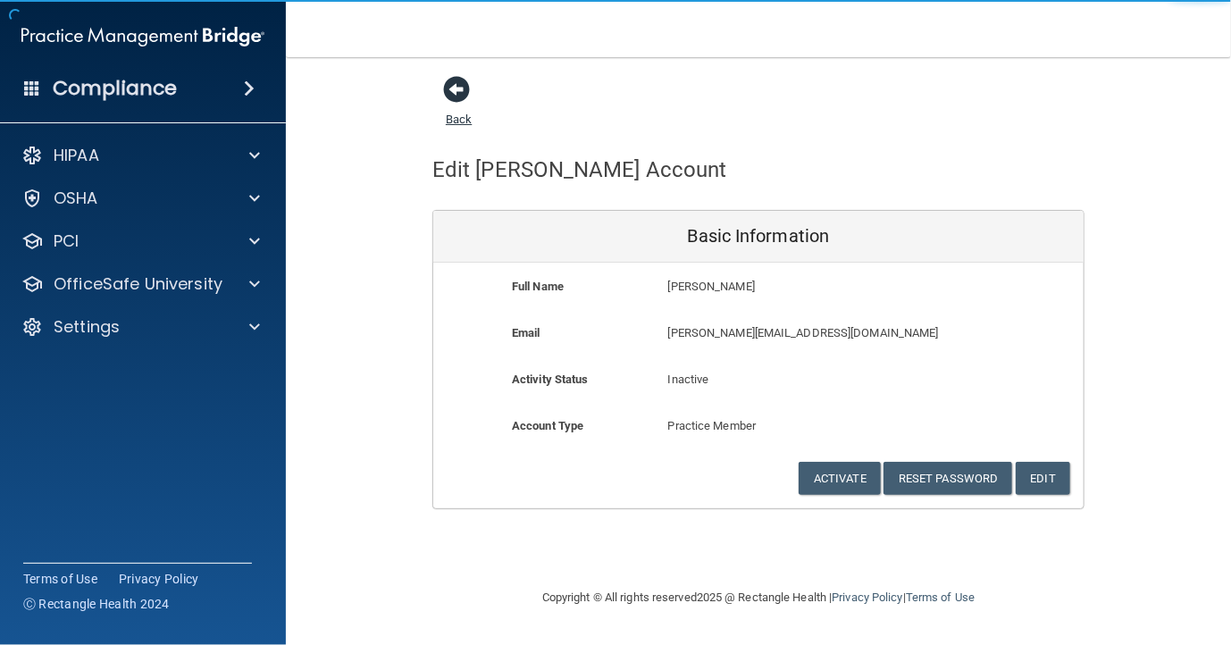
click at [464, 89] on span at bounding box center [456, 89] width 27 height 27
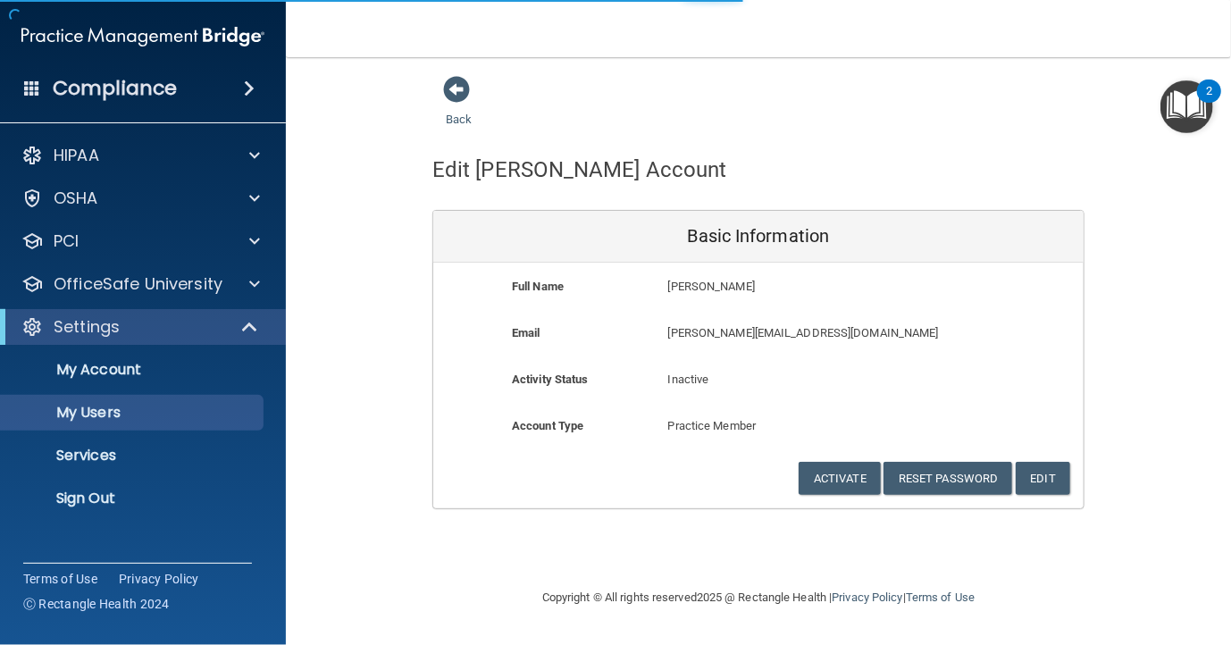
select select "20"
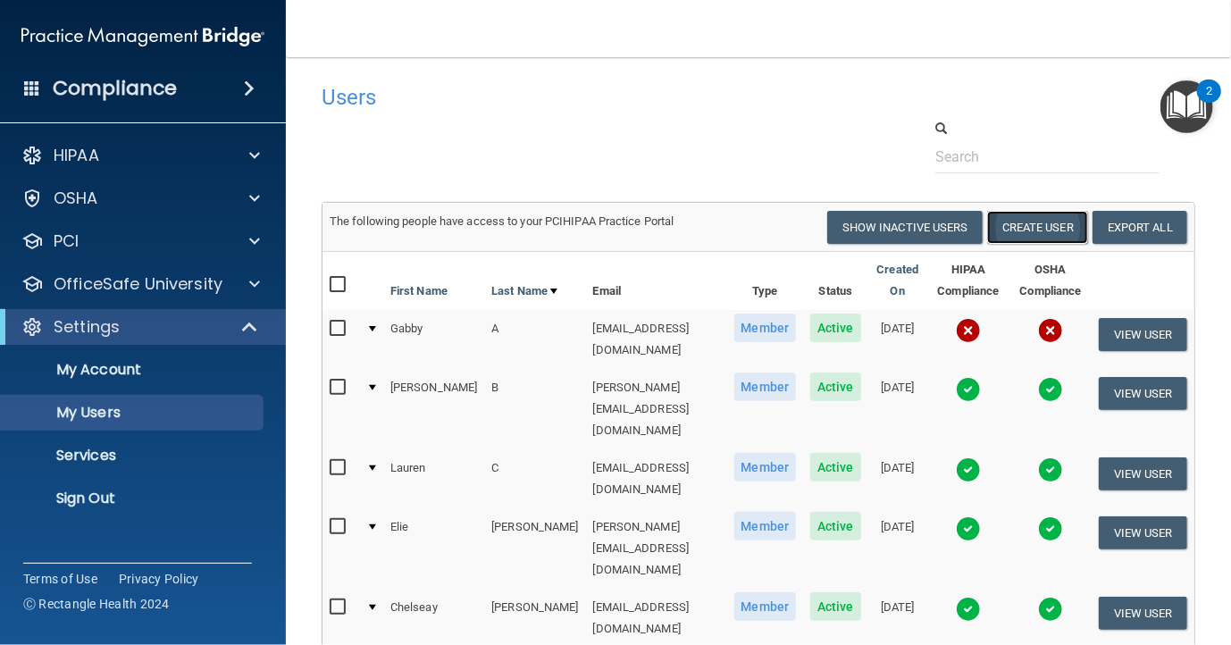
click at [1033, 222] on button "Create User" at bounding box center [1037, 227] width 101 height 33
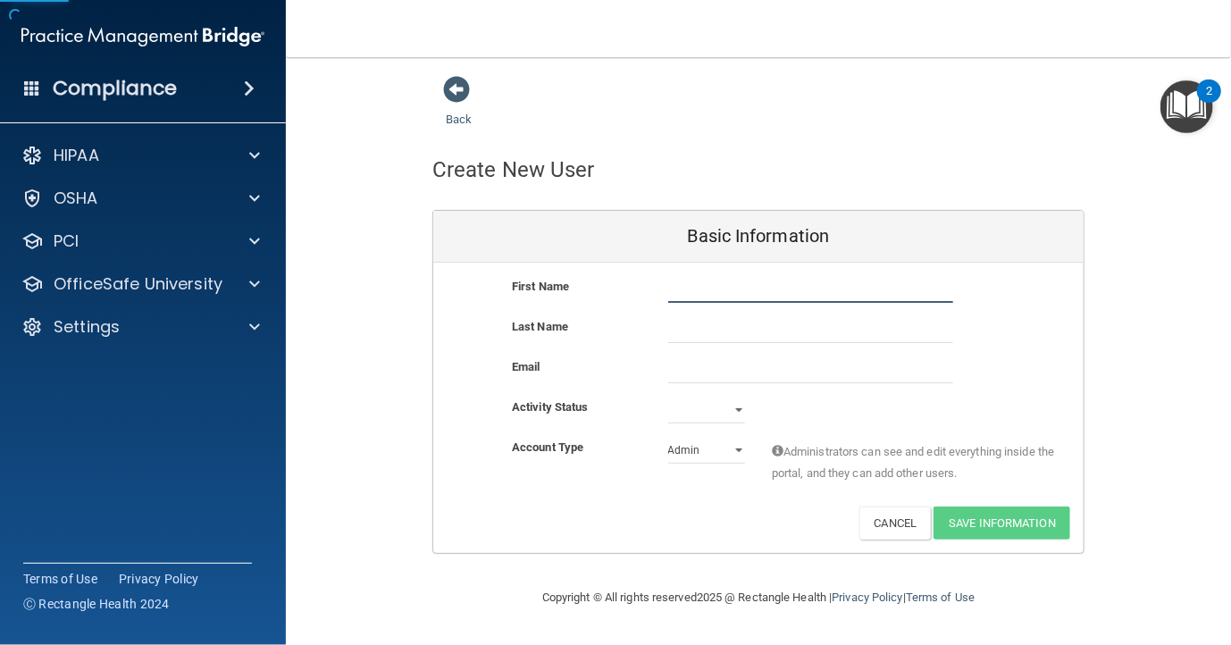
click at [753, 286] on input "text" at bounding box center [810, 289] width 285 height 27
type input "Hanna"
type input "Garvey"
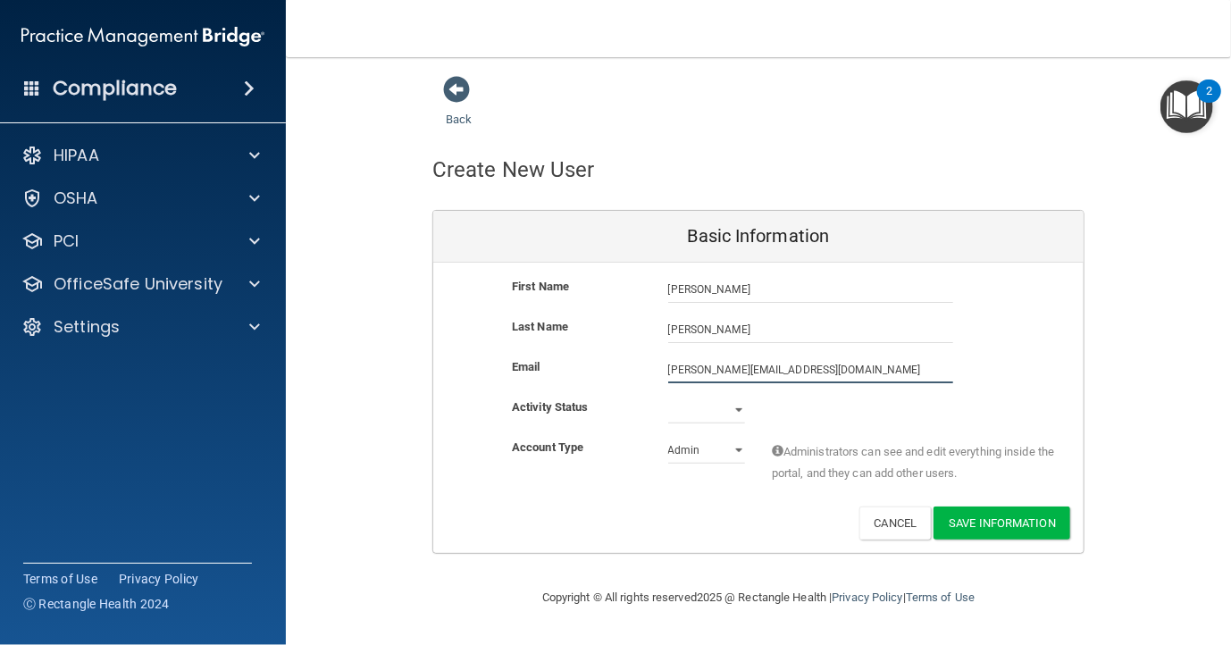
type input "hanna@midamericaoms.com"
click at [732, 406] on select "Active Inactive" at bounding box center [706, 410] width 77 height 27
select select "active"
click at [668, 397] on select "Active Inactive" at bounding box center [706, 410] width 77 height 27
click at [719, 455] on select "Admin Member" at bounding box center [706, 450] width 77 height 27
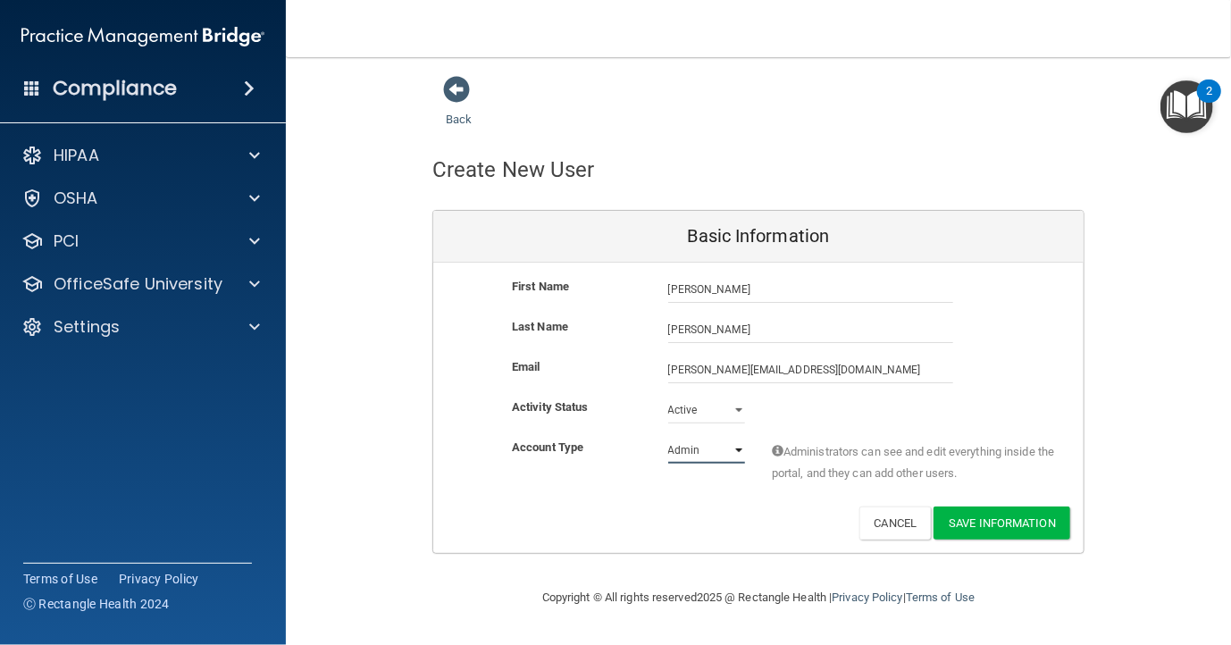
select select "practice_member"
click at [668, 437] on select "Admin Member" at bounding box center [706, 450] width 77 height 27
click at [1016, 525] on button "Save Information" at bounding box center [1001, 522] width 137 height 33
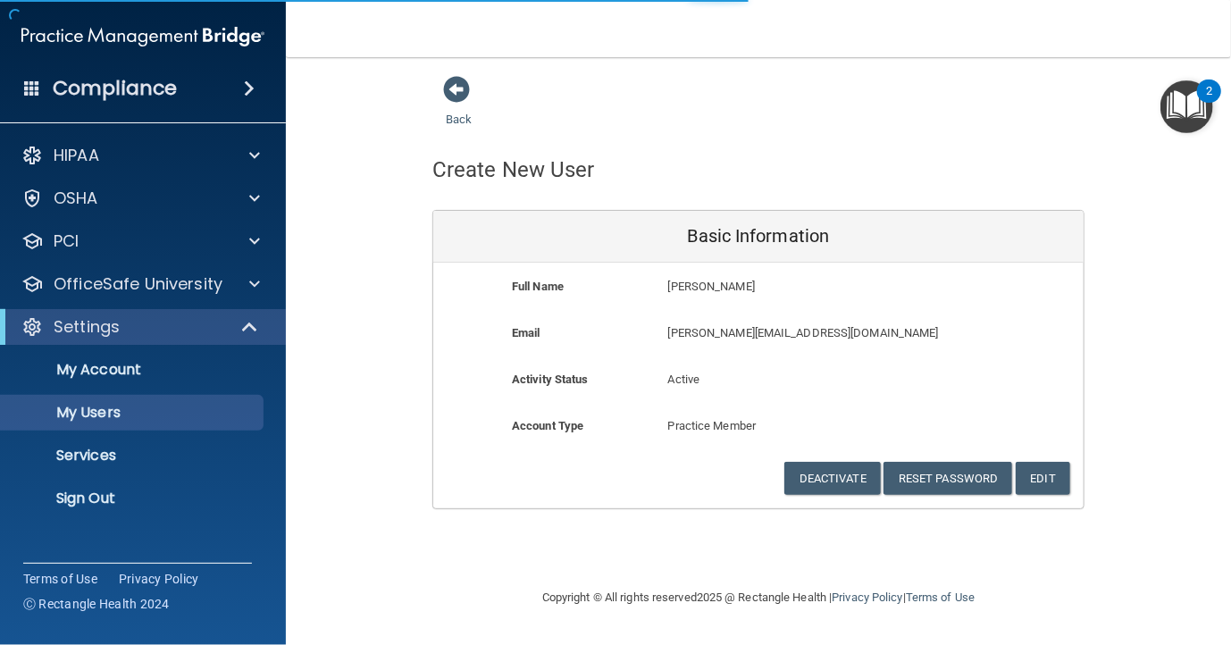
select select "20"
